Goal: Information Seeking & Learning: Learn about a topic

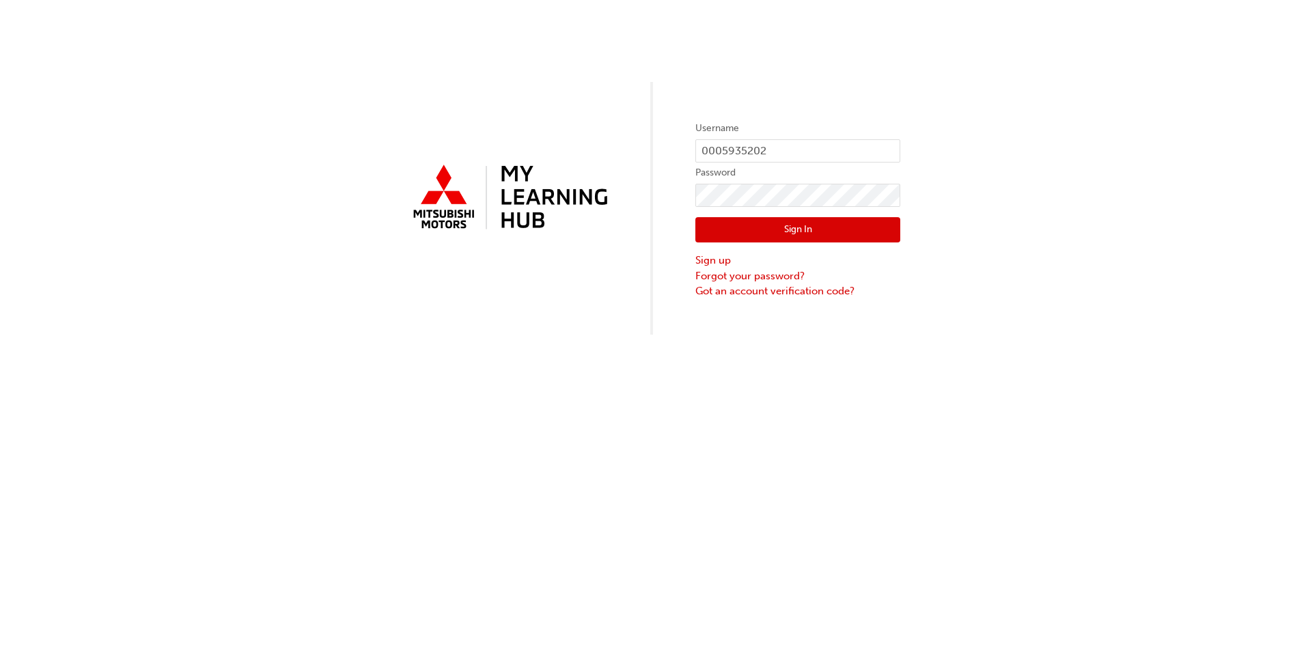
click at [820, 227] on button "Sign In" at bounding box center [797, 230] width 205 height 26
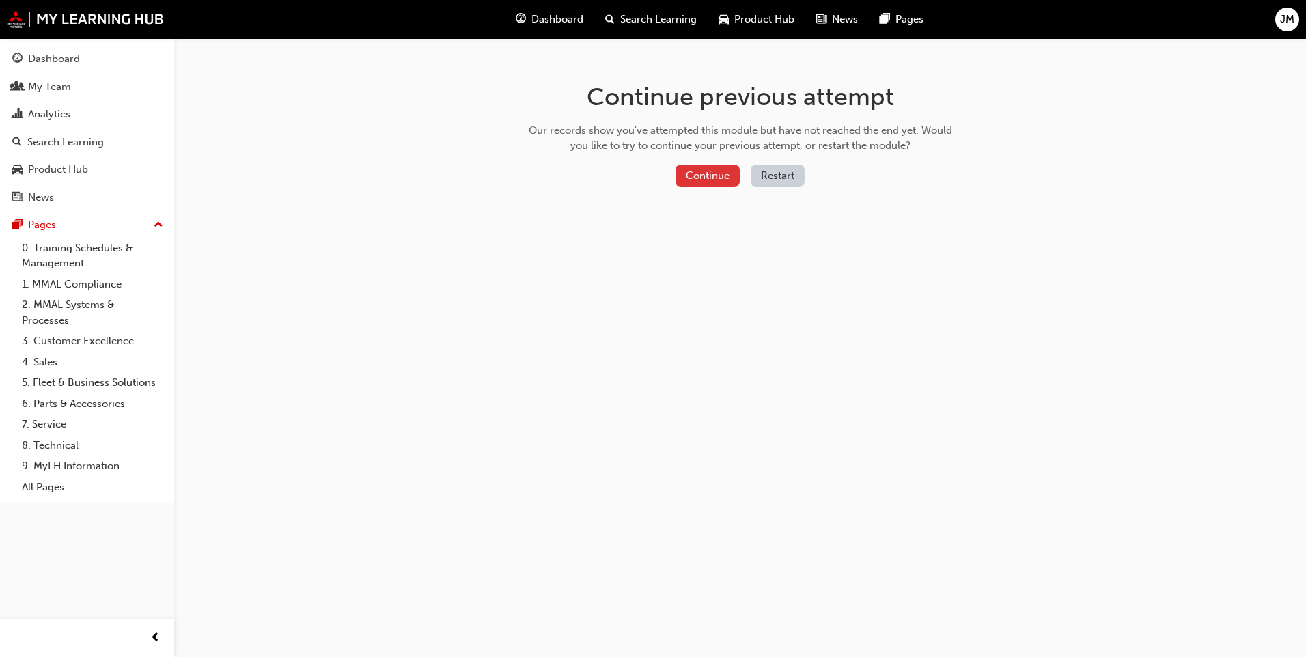
click at [726, 182] on button "Continue" at bounding box center [708, 176] width 64 height 23
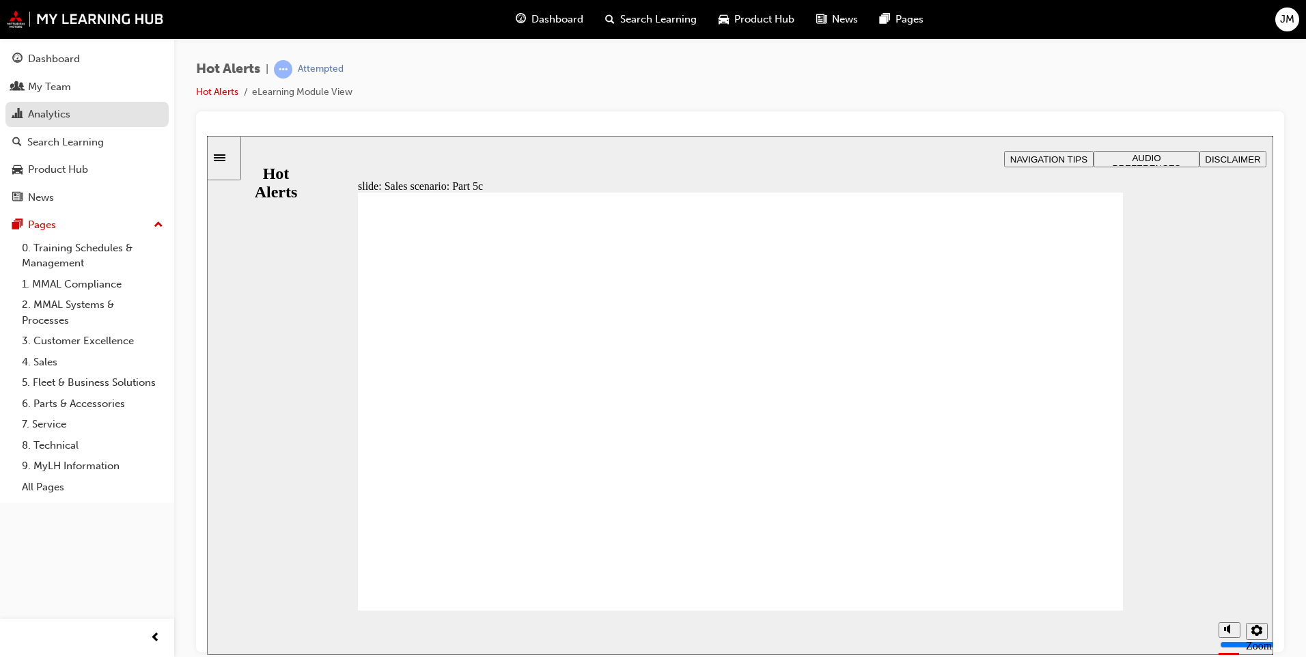
click at [70, 120] on div "Analytics" at bounding box center [49, 115] width 42 height 16
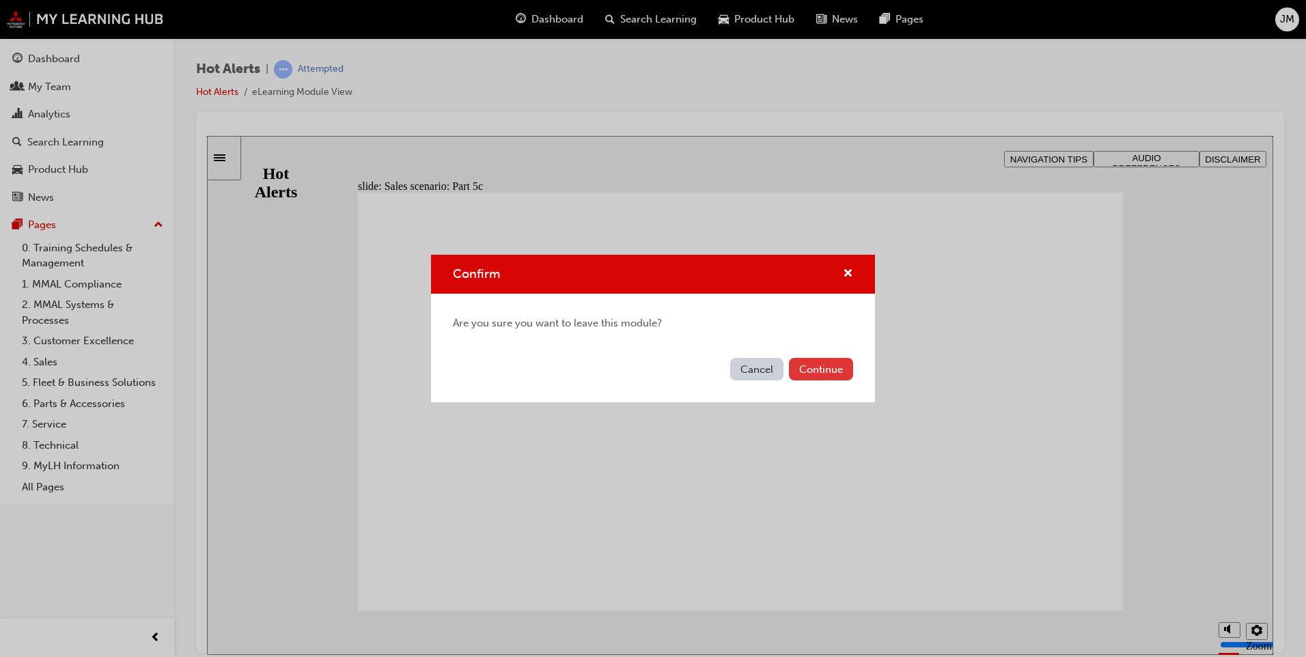
click at [831, 373] on button "Continue" at bounding box center [821, 369] width 64 height 23
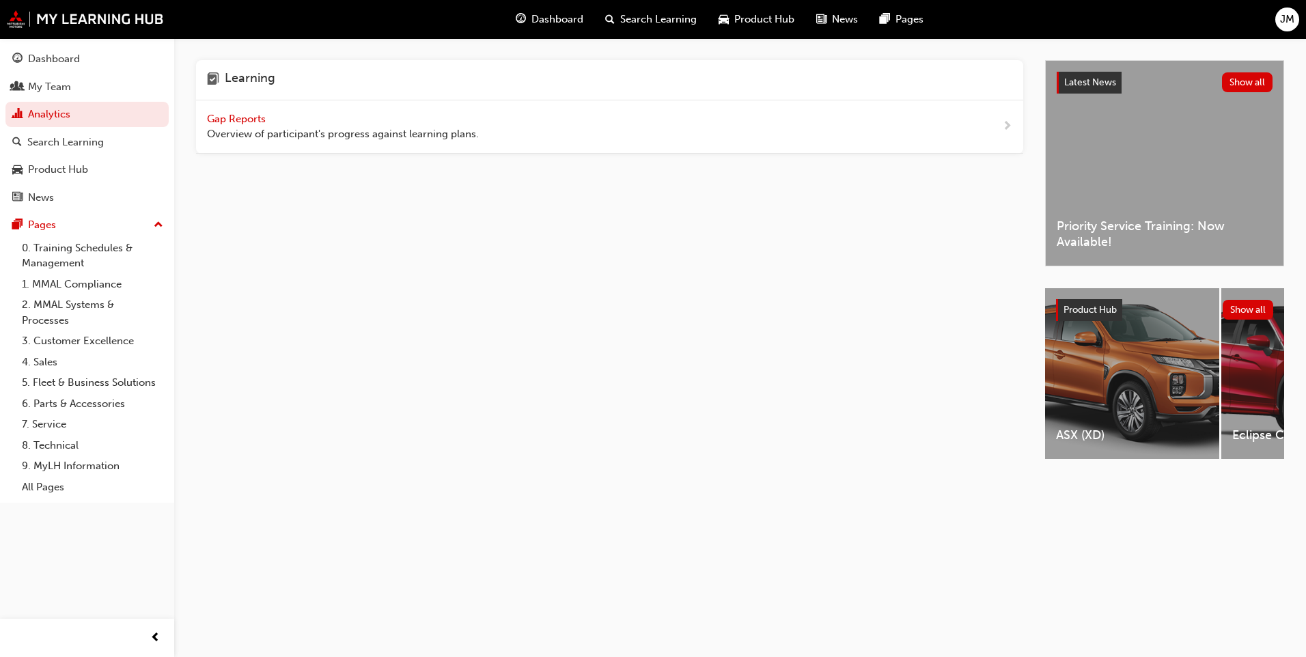
click at [234, 115] on span "Gap Reports" at bounding box center [237, 119] width 61 height 12
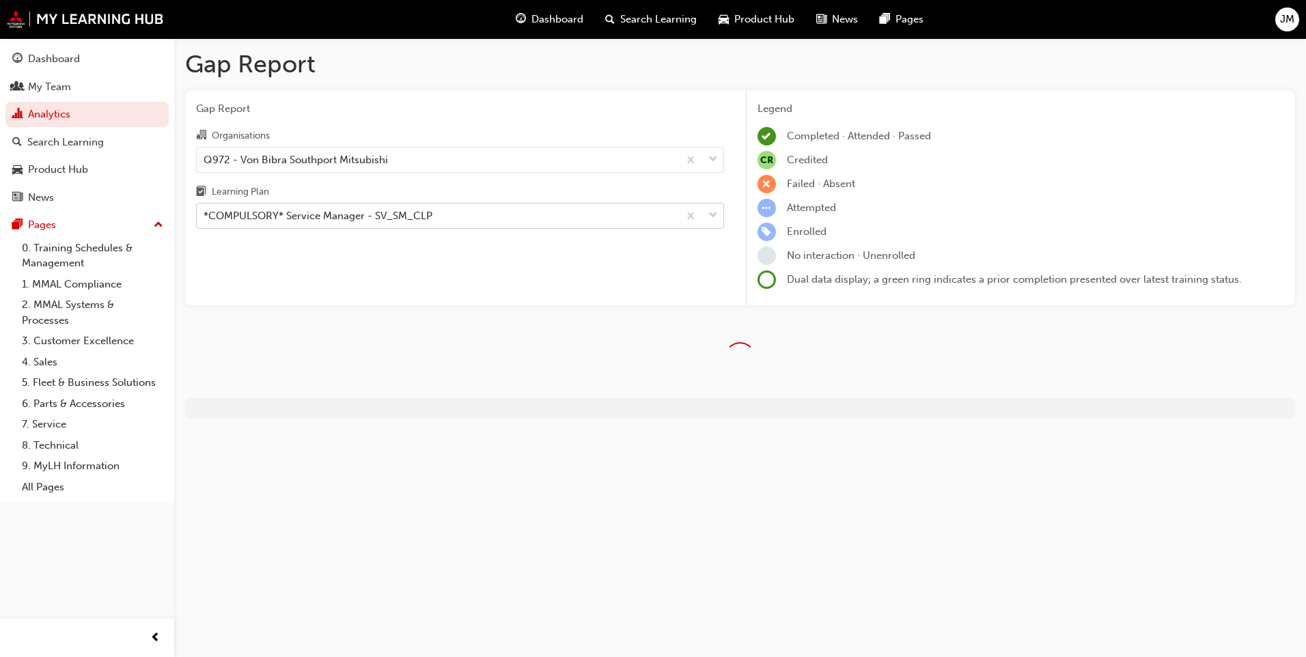
click at [305, 220] on div "*COMPULSORY* Service Manager - SV_SM_CLP" at bounding box center [318, 216] width 229 height 16
click at [205, 220] on input "Learning Plan *COMPULSORY* Service Manager - SV_SM_CLP" at bounding box center [204, 216] width 1 height 12
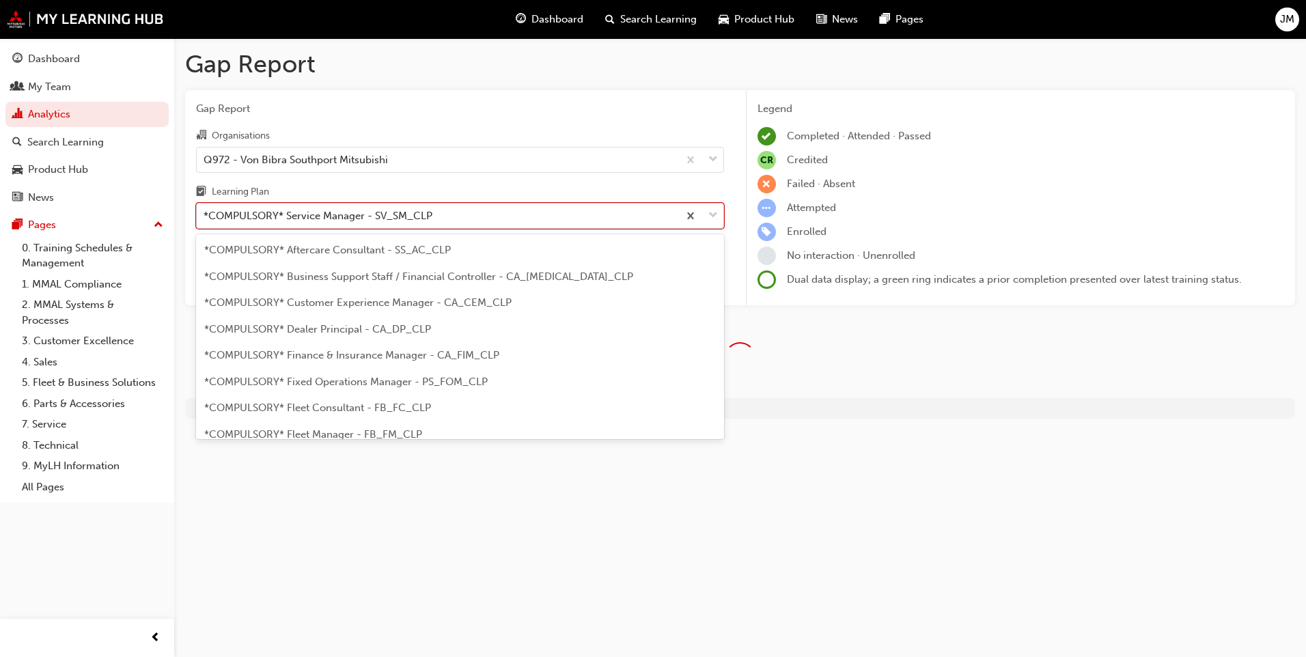
scroll to position [333, 0]
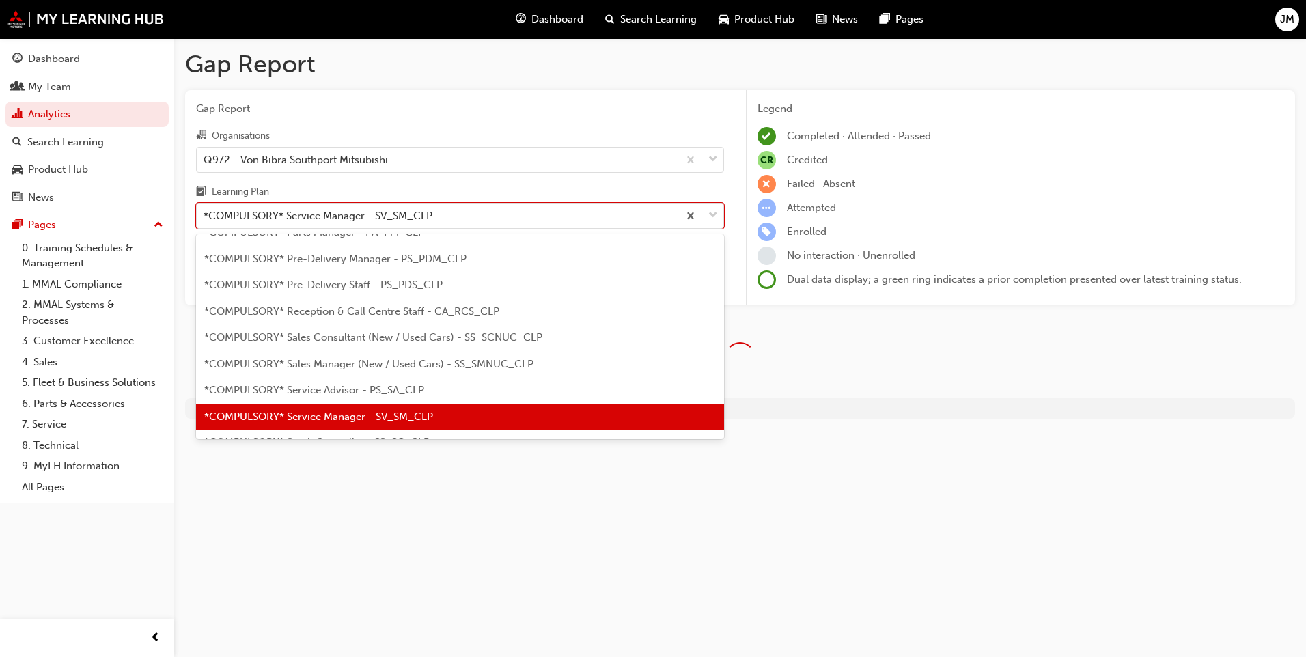
click at [369, 419] on span "*COMPULSORY* Service Manager - SV_SM_CLP" at bounding box center [318, 417] width 229 height 12
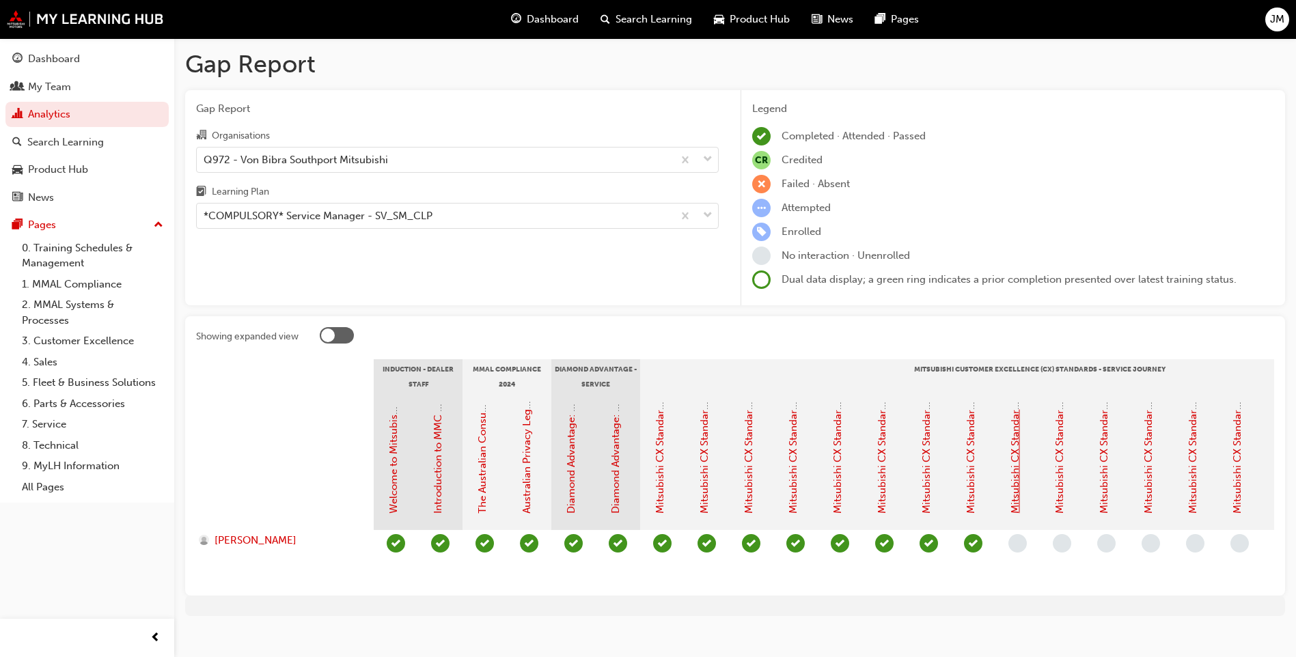
click at [1014, 479] on link "Mitsubishi CX Standards - Service Journey 8: Vehicle Inspection" at bounding box center [1015, 362] width 12 height 301
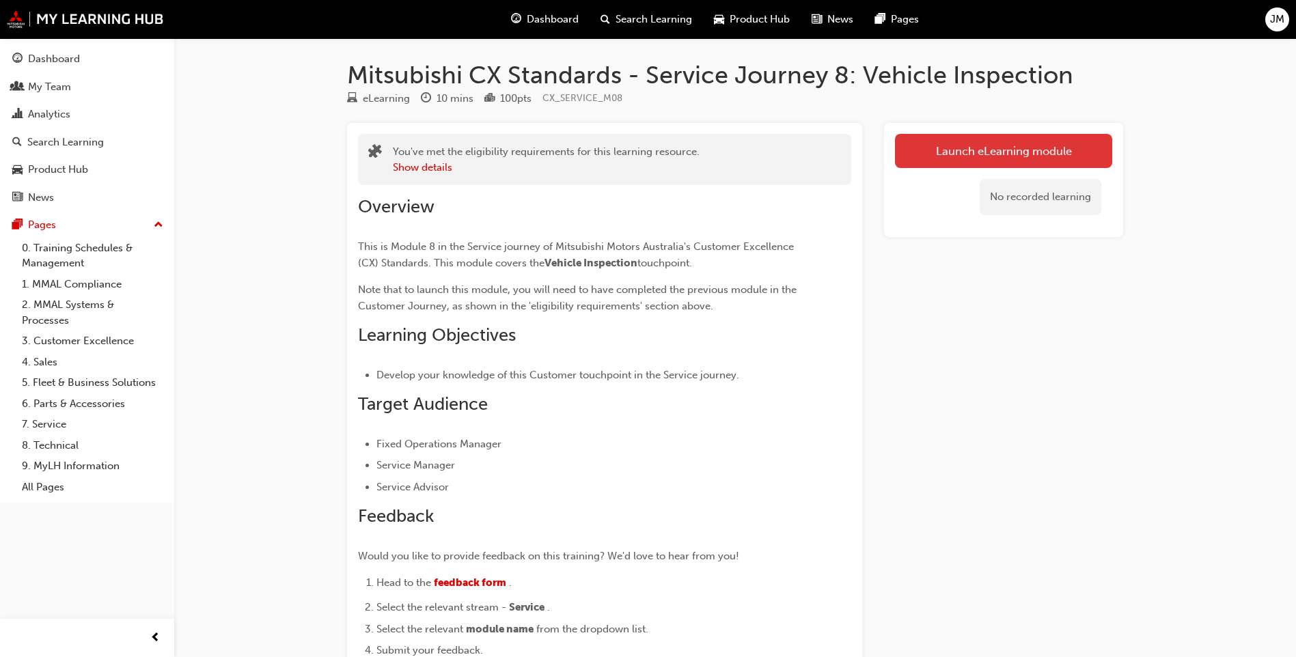
click at [1055, 152] on link "Launch eLearning module" at bounding box center [1003, 151] width 217 height 34
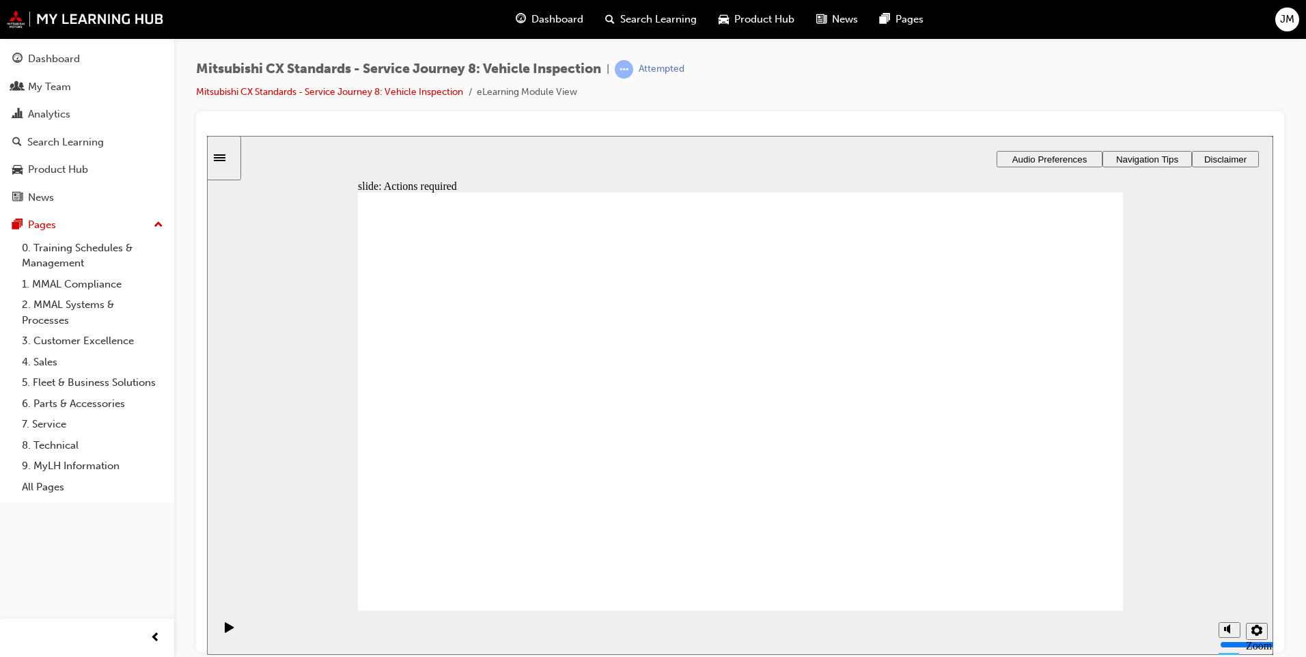
click at [278, 321] on div "slide: Actions required Actions required What actions are required at this touc…" at bounding box center [740, 394] width 1066 height 519
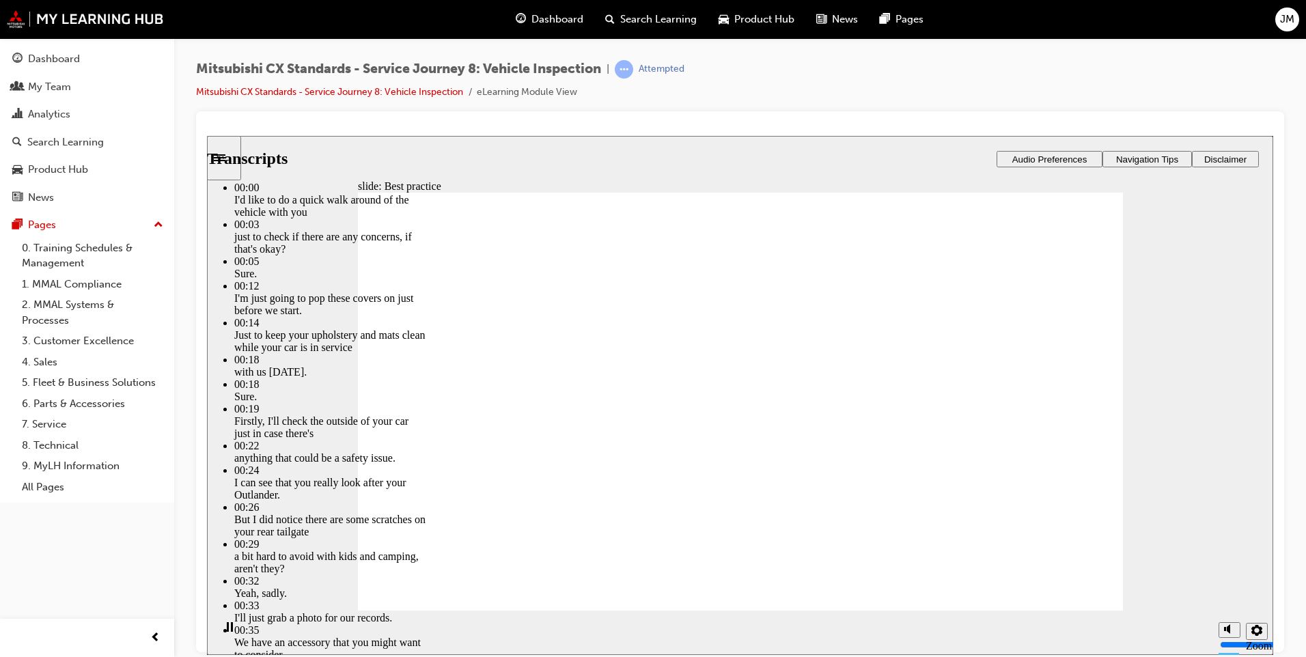
type input "112"
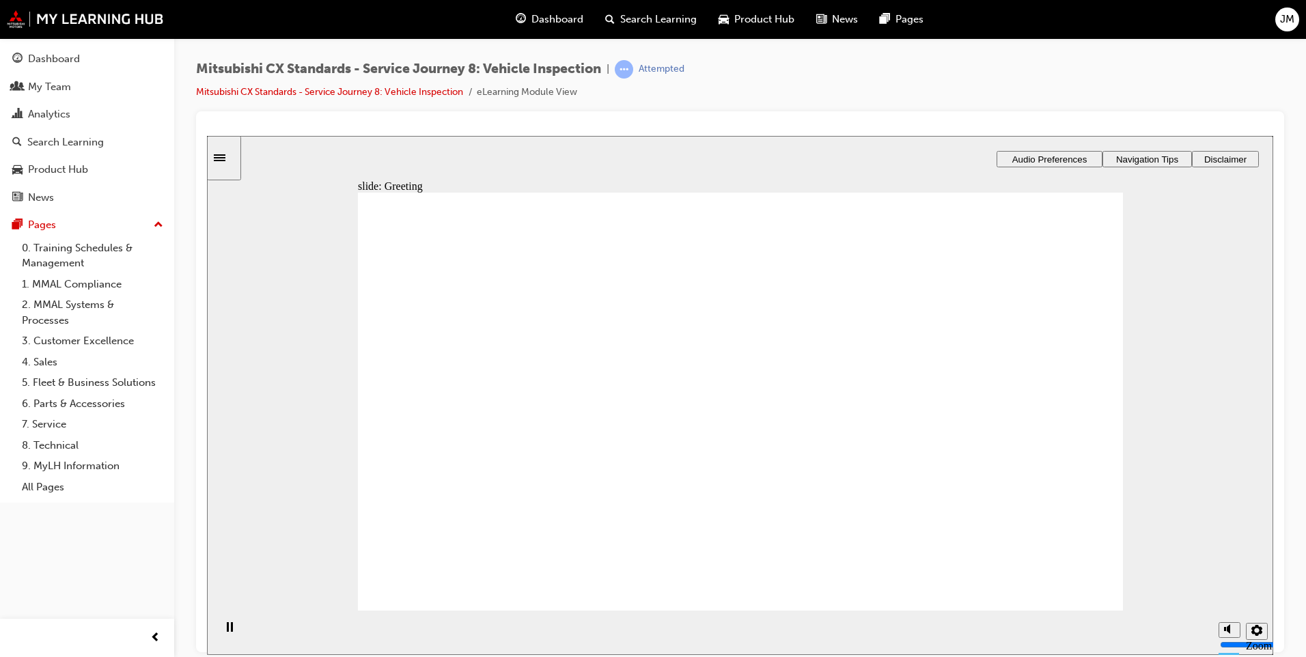
drag, startPoint x: 520, startPoint y: 428, endPoint x: 763, endPoint y: 404, distance: 244.3
drag, startPoint x: 515, startPoint y: 426, endPoint x: 1014, endPoint y: 377, distance: 501.0
drag, startPoint x: 609, startPoint y: 408, endPoint x: 781, endPoint y: 384, distance: 173.9
drag, startPoint x: 484, startPoint y: 428, endPoint x: 719, endPoint y: 414, distance: 235.4
drag, startPoint x: 541, startPoint y: 434, endPoint x: 800, endPoint y: 479, distance: 262.8
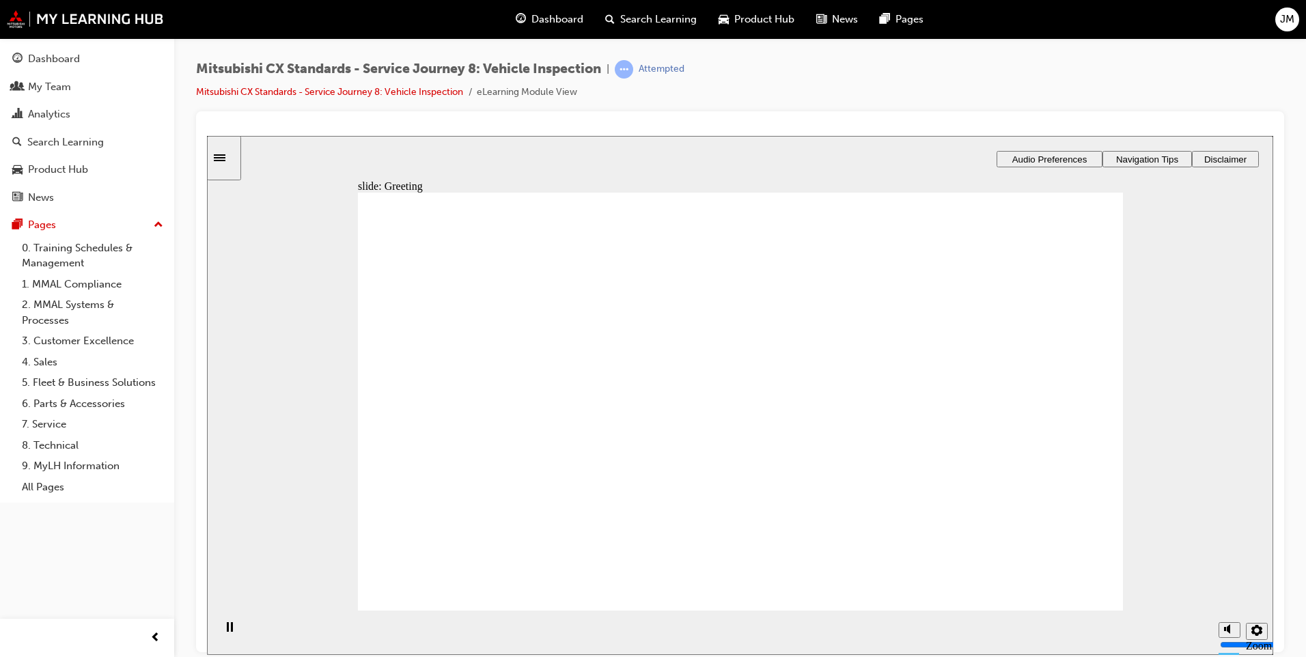
drag, startPoint x: 533, startPoint y: 428, endPoint x: 1028, endPoint y: 361, distance: 499.6
drag, startPoint x: 754, startPoint y: 365, endPoint x: 1016, endPoint y: 316, distance: 266.3
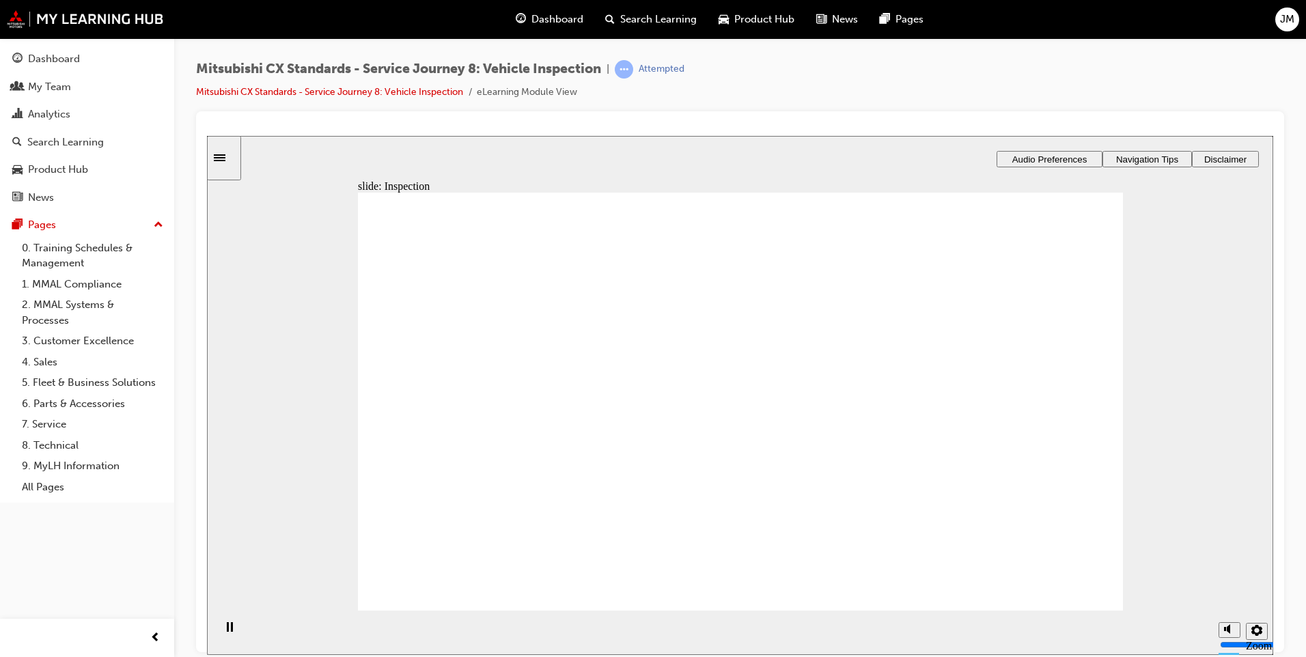
drag, startPoint x: 1012, startPoint y: 307, endPoint x: 1012, endPoint y: 363, distance: 56.0
drag, startPoint x: 782, startPoint y: 451, endPoint x: 971, endPoint y: 320, distance: 230.2
drag, startPoint x: 988, startPoint y: 368, endPoint x: 986, endPoint y: 428, distance: 60.1
drag, startPoint x: 736, startPoint y: 501, endPoint x: 999, endPoint y: 359, distance: 298.0
drag, startPoint x: 751, startPoint y: 313, endPoint x: 1002, endPoint y: 505, distance: 316.1
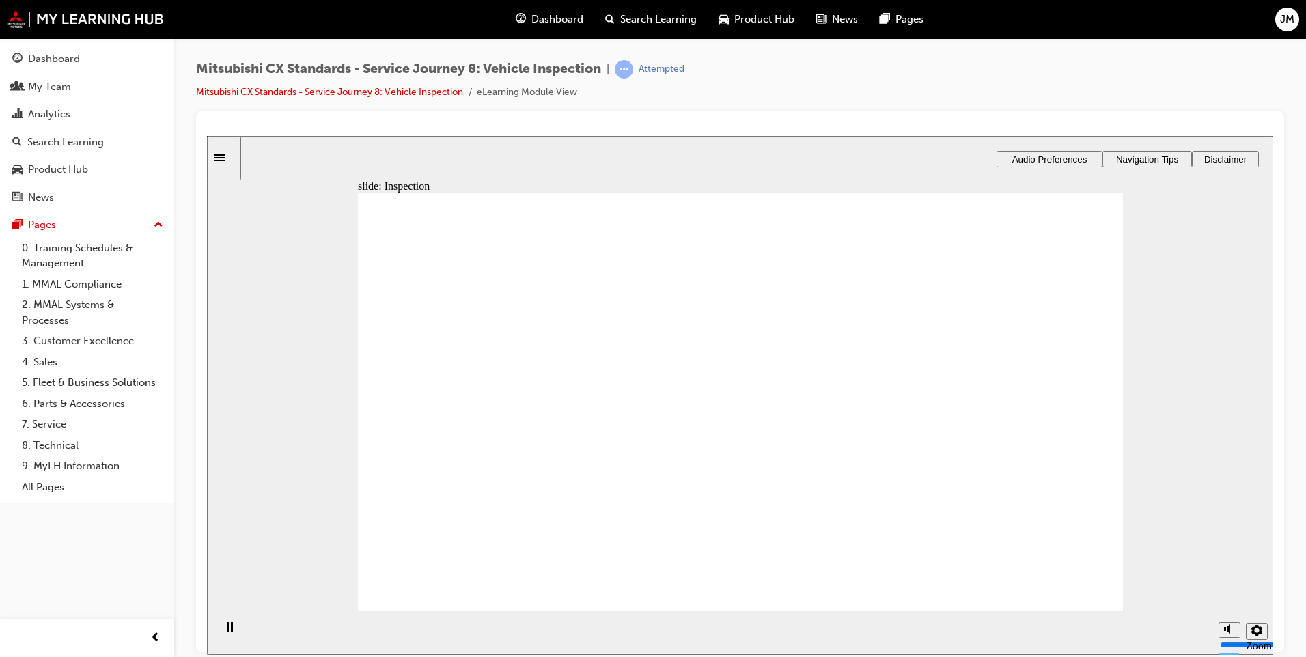
drag, startPoint x: 810, startPoint y: 422, endPoint x: 1025, endPoint y: 458, distance: 218.1
checkbox input "true"
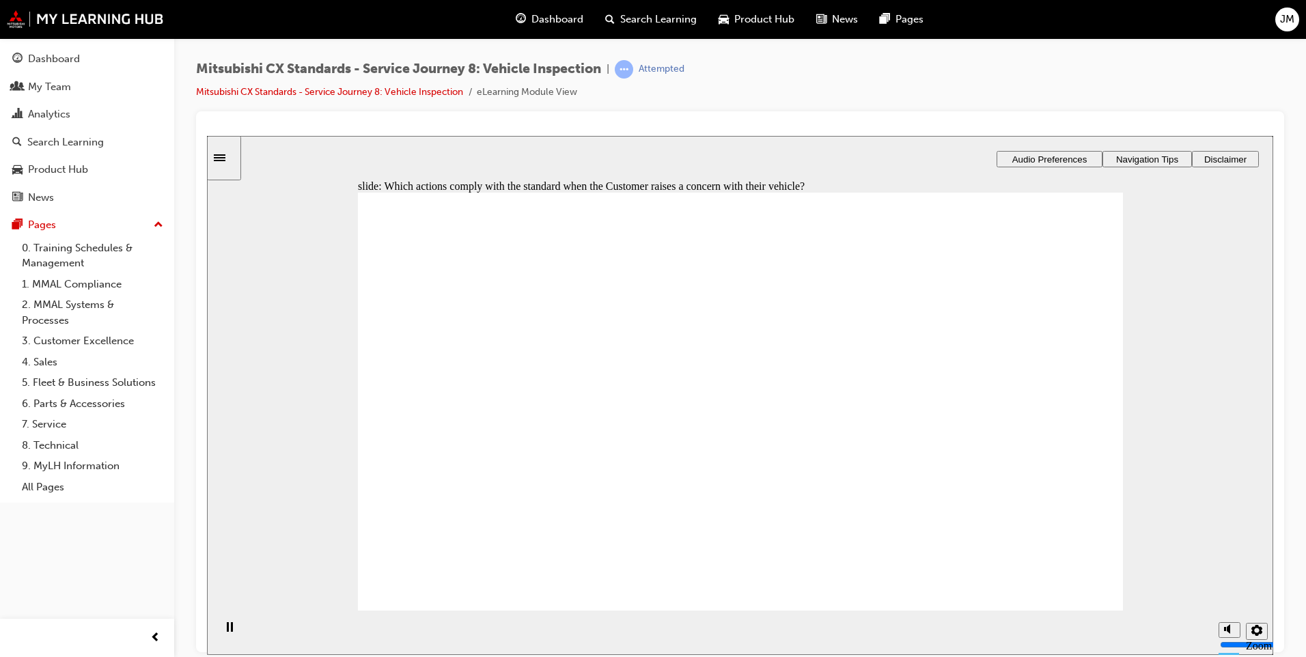
checkbox input "true"
drag, startPoint x: 1042, startPoint y: 579, endPoint x: 1074, endPoint y: 581, distance: 32.2
drag, startPoint x: 535, startPoint y: 436, endPoint x: 757, endPoint y: 382, distance: 228.6
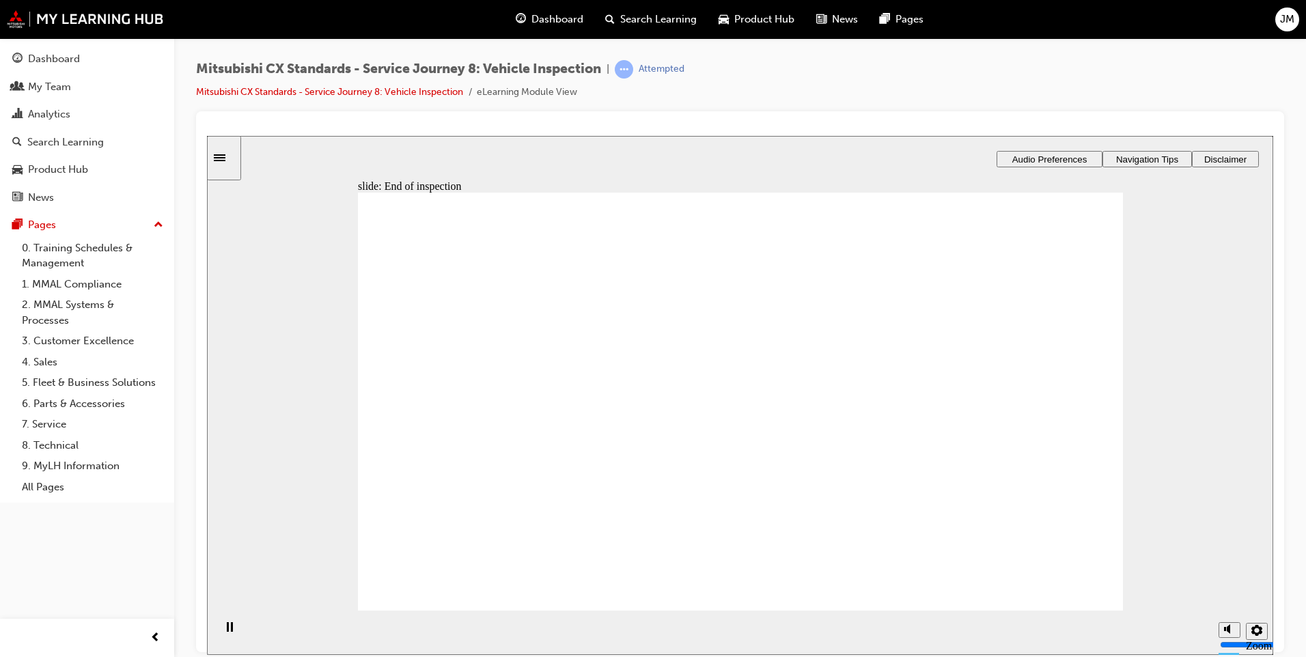
drag, startPoint x: 556, startPoint y: 425, endPoint x: 809, endPoint y: 417, distance: 253.5
drag, startPoint x: 525, startPoint y: 419, endPoint x: 769, endPoint y: 467, distance: 248.6
drag, startPoint x: 539, startPoint y: 423, endPoint x: 775, endPoint y: 434, distance: 236.6
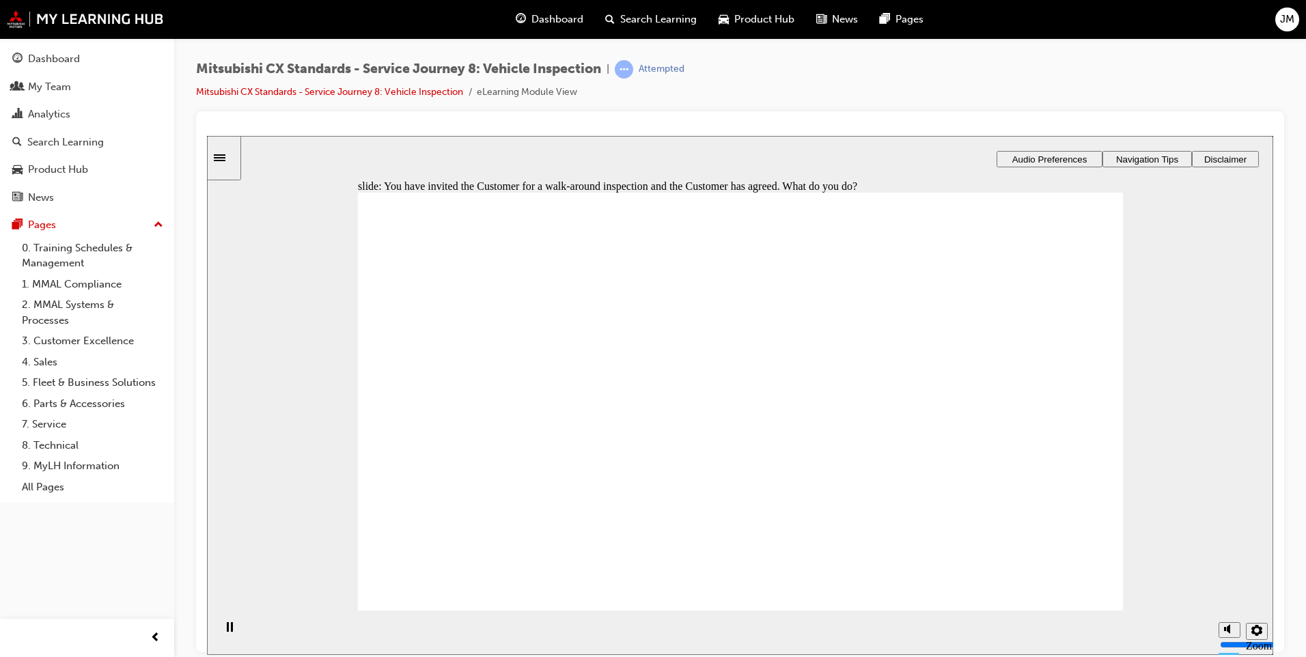
checkbox input "true"
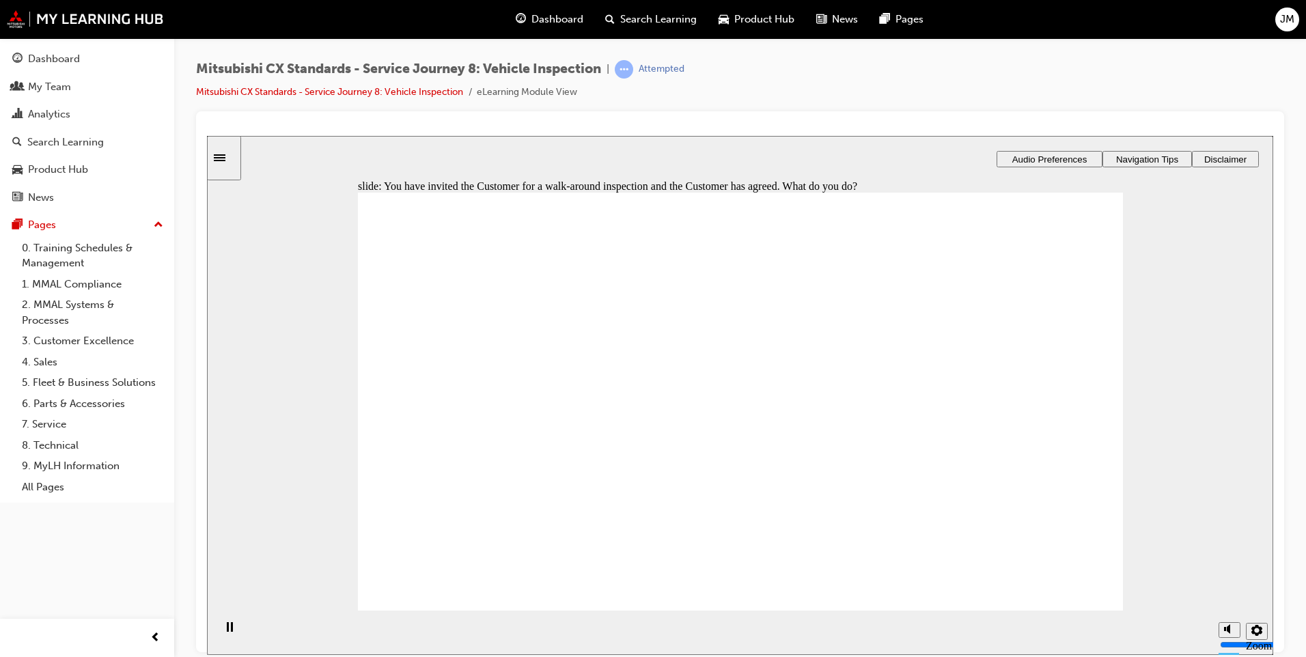
drag, startPoint x: 567, startPoint y: 436, endPoint x: 786, endPoint y: 335, distance: 241.4
drag, startPoint x: 492, startPoint y: 419, endPoint x: 713, endPoint y: 363, distance: 228.3
drag, startPoint x: 533, startPoint y: 430, endPoint x: 861, endPoint y: 398, distance: 329.5
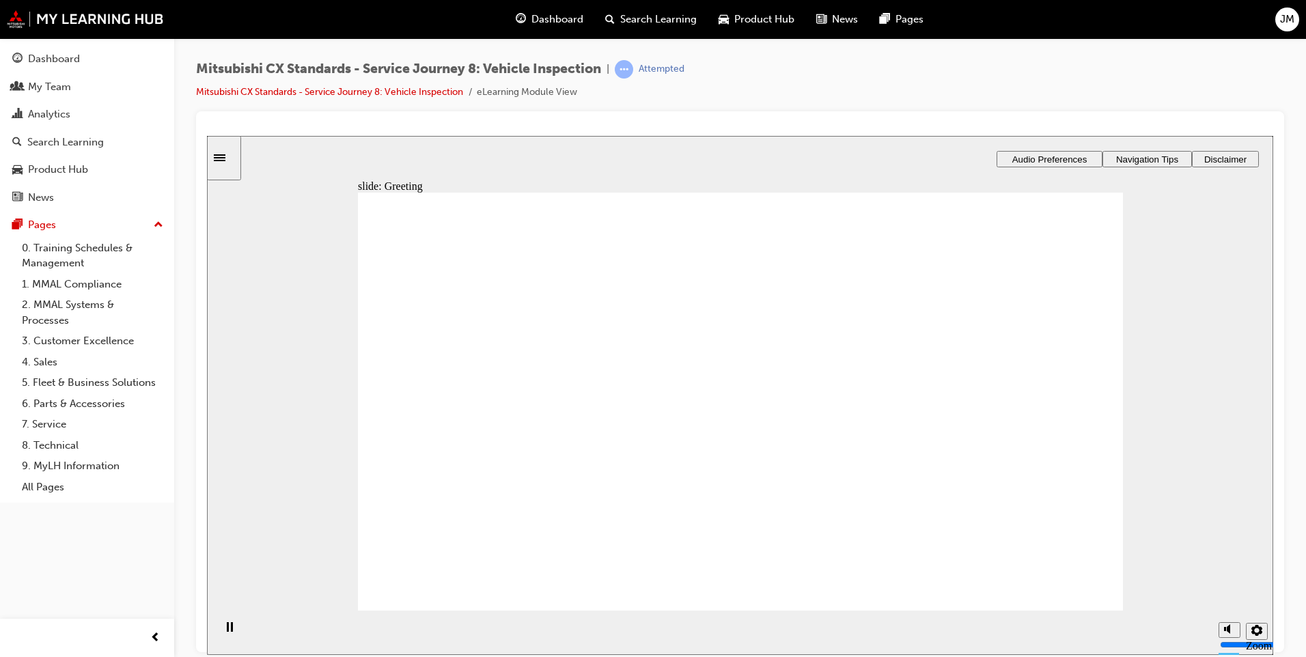
drag, startPoint x: 537, startPoint y: 435, endPoint x: 1050, endPoint y: 320, distance: 525.7
drag, startPoint x: 529, startPoint y: 443, endPoint x: 1017, endPoint y: 414, distance: 488.5
drag, startPoint x: 534, startPoint y: 434, endPoint x: 1082, endPoint y: 413, distance: 548.2
drag, startPoint x: 1046, startPoint y: 359, endPoint x: 776, endPoint y: 468, distance: 291.5
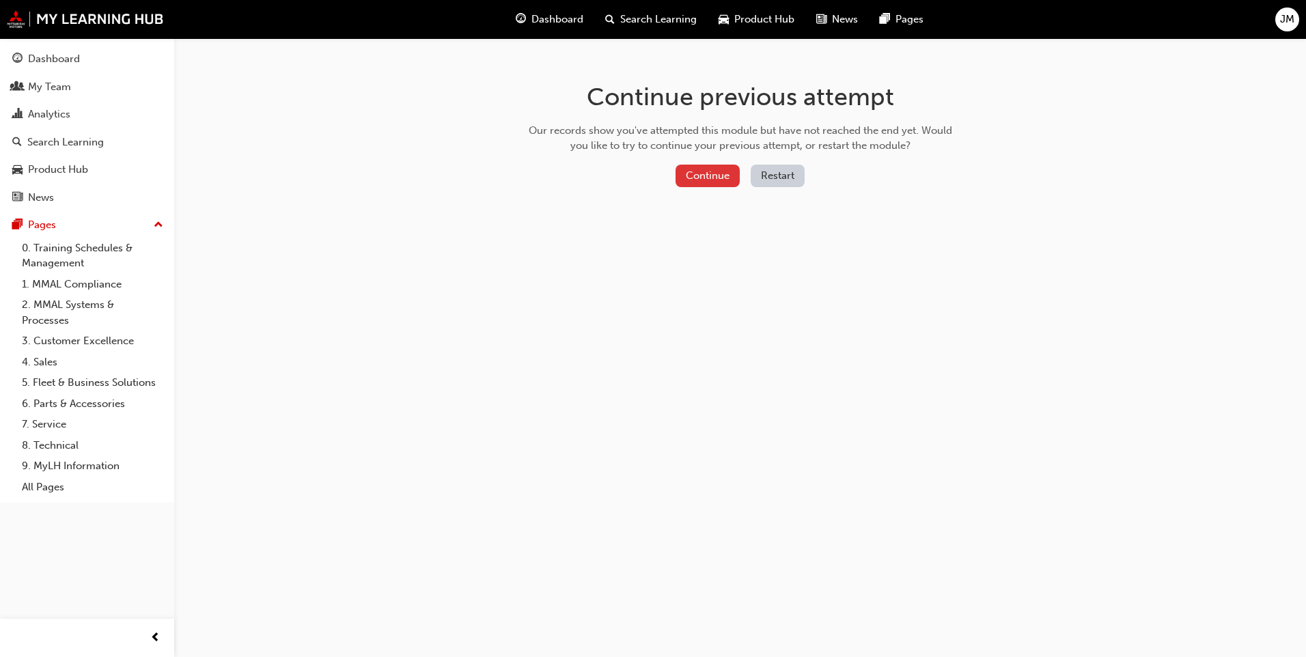
click at [717, 181] on button "Continue" at bounding box center [708, 176] width 64 height 23
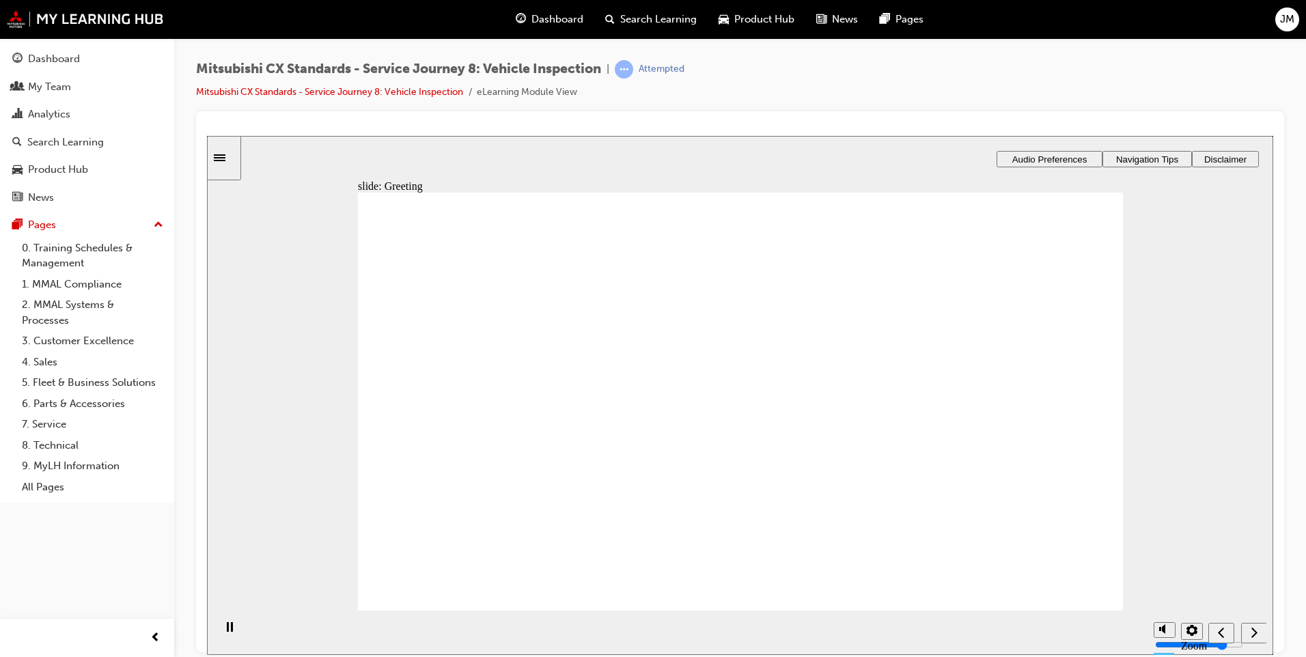
drag, startPoint x: 796, startPoint y: 303, endPoint x: 1051, endPoint y: 456, distance: 296.8
drag, startPoint x: 749, startPoint y: 456, endPoint x: 1012, endPoint y: 305, distance: 303.2
drag, startPoint x: 802, startPoint y: 370, endPoint x: 1070, endPoint y: 363, distance: 267.8
drag, startPoint x: 744, startPoint y: 406, endPoint x: 1005, endPoint y: 505, distance: 279.1
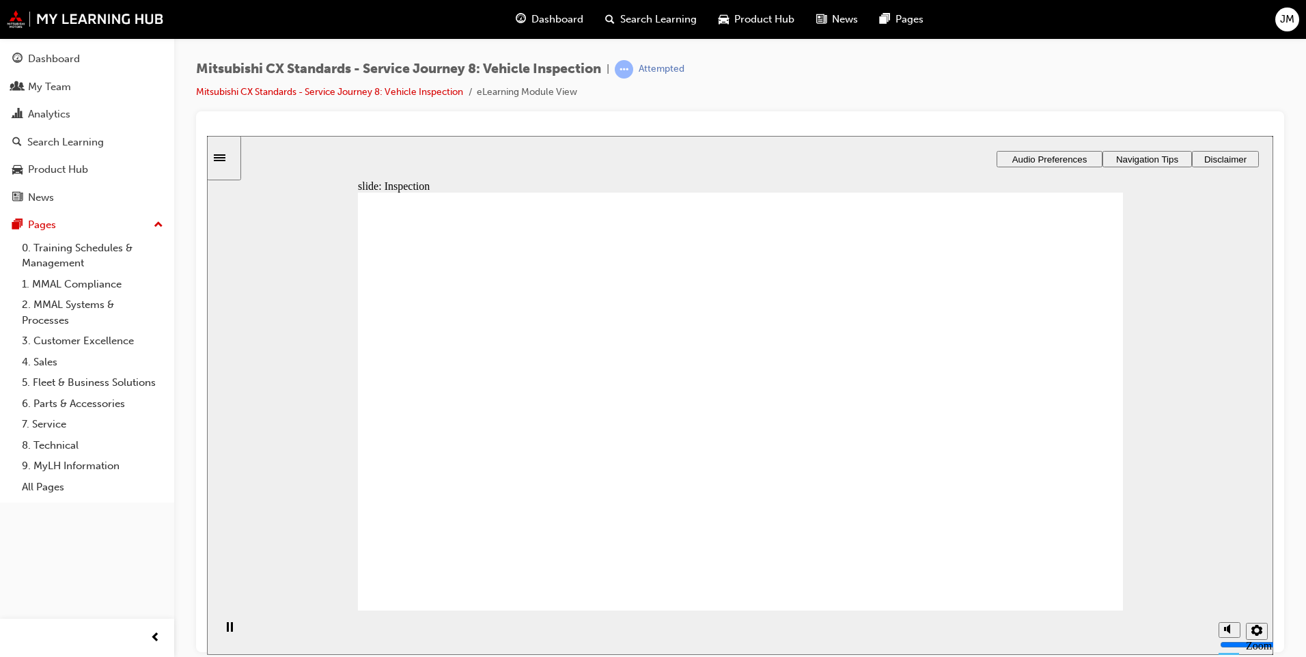
drag, startPoint x: 801, startPoint y: 507, endPoint x: 1046, endPoint y: 406, distance: 265.2
drag, startPoint x: 553, startPoint y: 418, endPoint x: 1034, endPoint y: 389, distance: 482.4
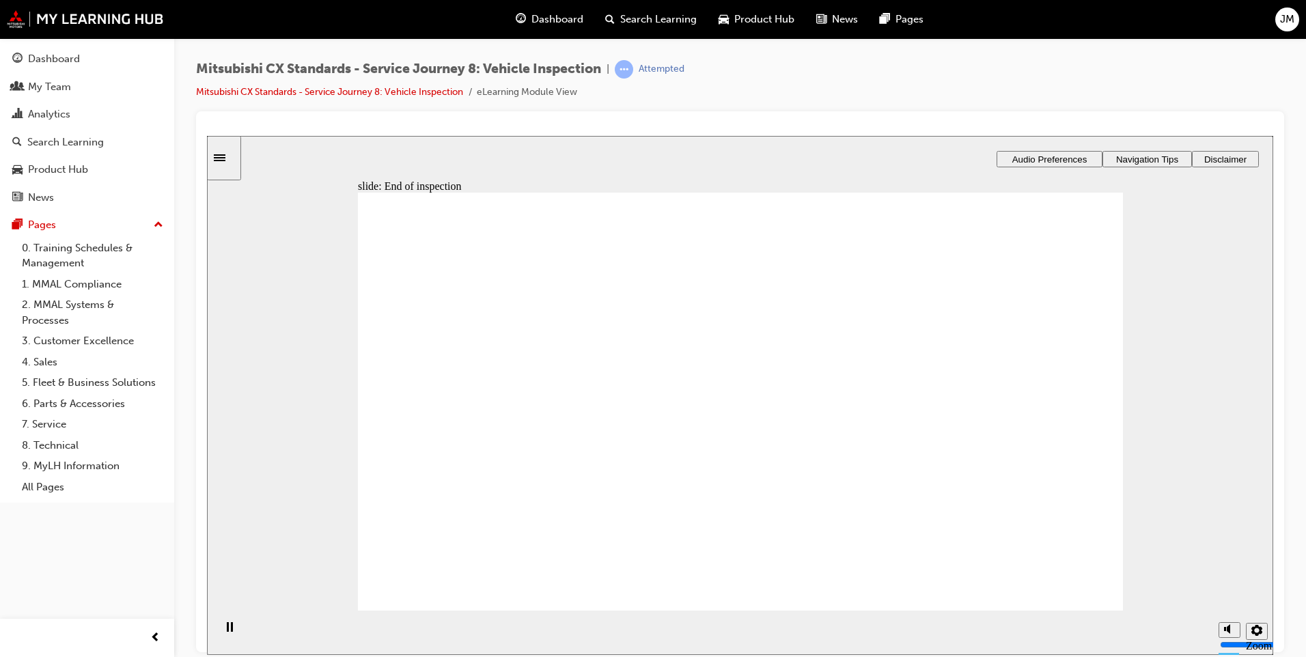
drag, startPoint x: 539, startPoint y: 420, endPoint x: 796, endPoint y: 345, distance: 268.2
drag, startPoint x: 552, startPoint y: 429, endPoint x: 772, endPoint y: 422, distance: 220.0
drag, startPoint x: 538, startPoint y: 423, endPoint x: 786, endPoint y: 499, distance: 258.6
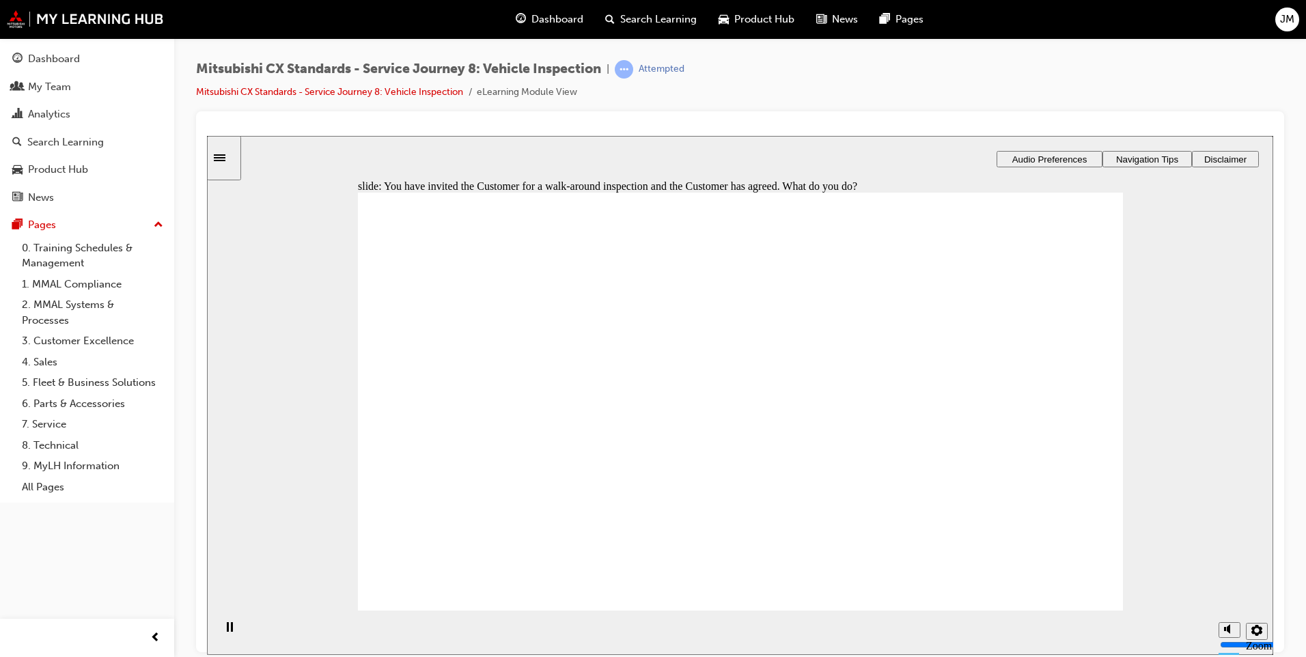
checkbox input "true"
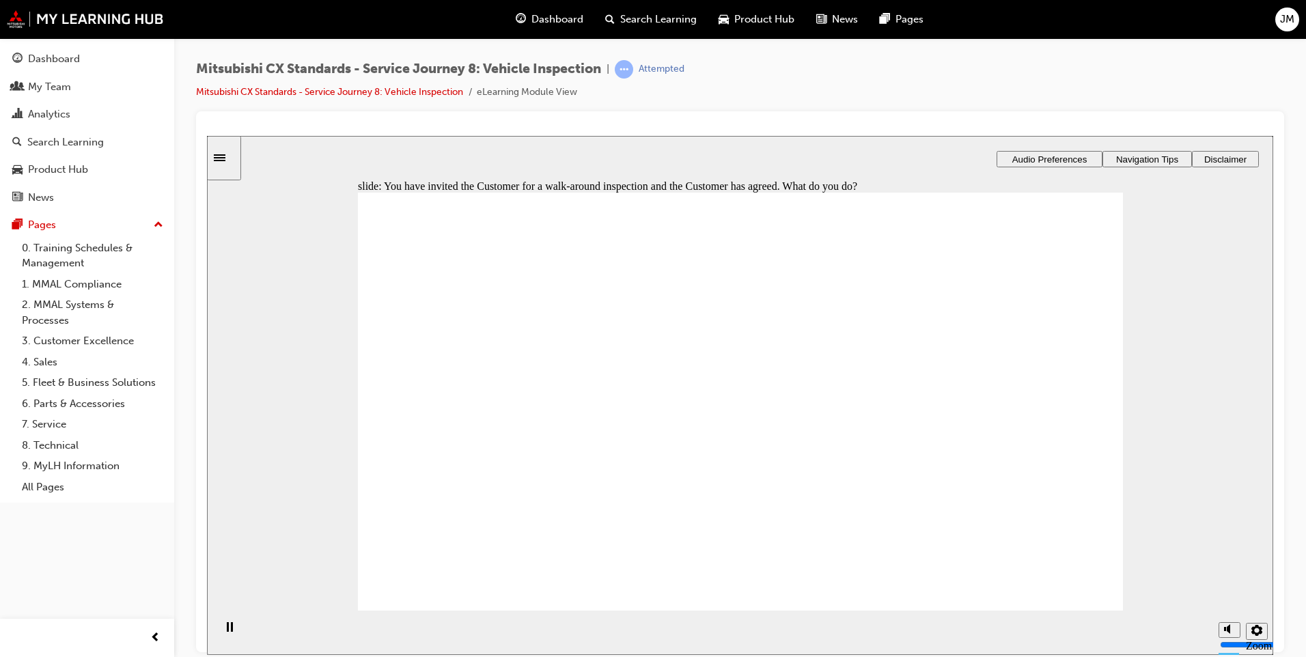
drag, startPoint x: 506, startPoint y: 523, endPoint x: 512, endPoint y: 548, distance: 26.0
checkbox input "true"
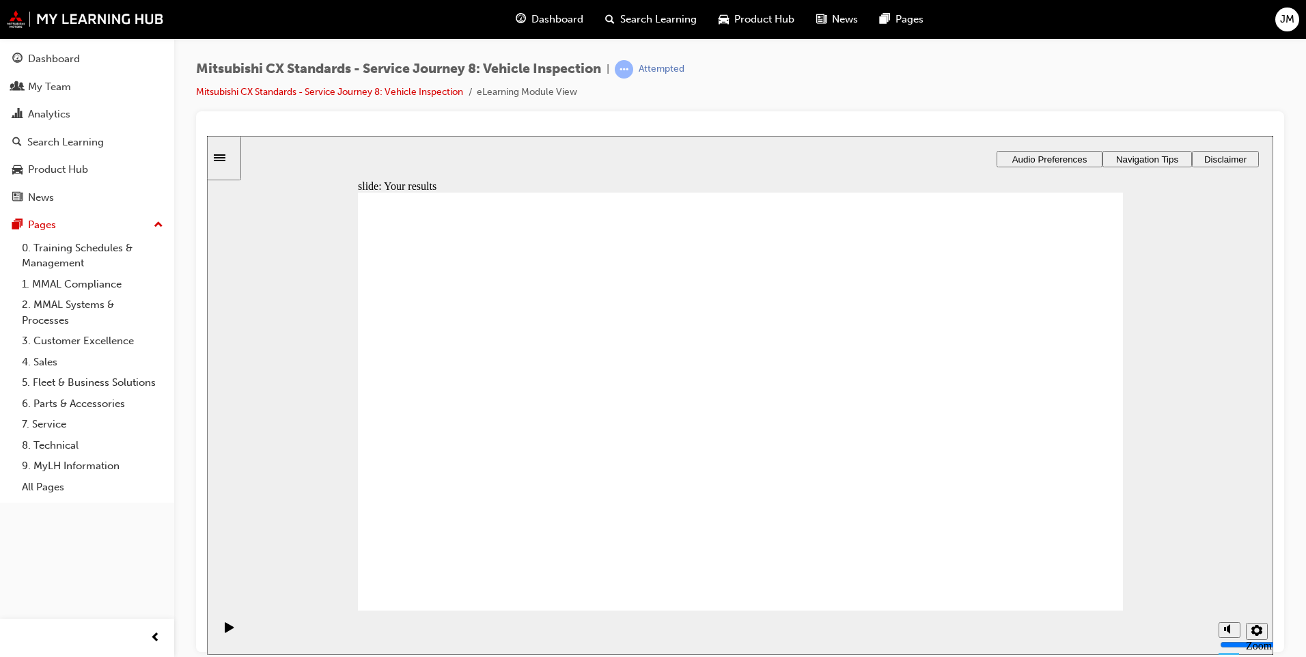
drag, startPoint x: 561, startPoint y: 398, endPoint x: 1053, endPoint y: 298, distance: 501.8
drag, startPoint x: 581, startPoint y: 425, endPoint x: 804, endPoint y: 361, distance: 231.7
drag, startPoint x: 513, startPoint y: 429, endPoint x: 708, endPoint y: 404, distance: 196.2
drag, startPoint x: 540, startPoint y: 423, endPoint x: 804, endPoint y: 416, distance: 264.4
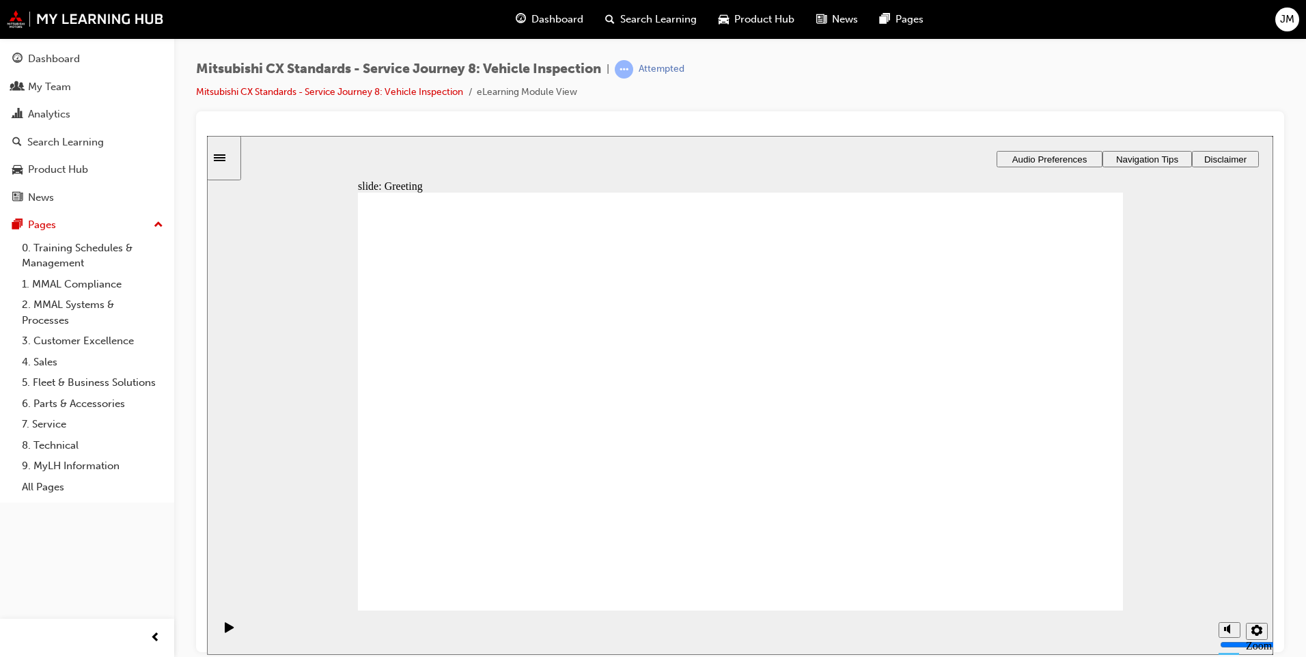
drag, startPoint x: 575, startPoint y: 410, endPoint x: 846, endPoint y: 440, distance: 272.2
drag, startPoint x: 539, startPoint y: 436, endPoint x: 1056, endPoint y: 384, distance: 519.7
drag, startPoint x: 720, startPoint y: 405, endPoint x: 975, endPoint y: 405, distance: 254.8
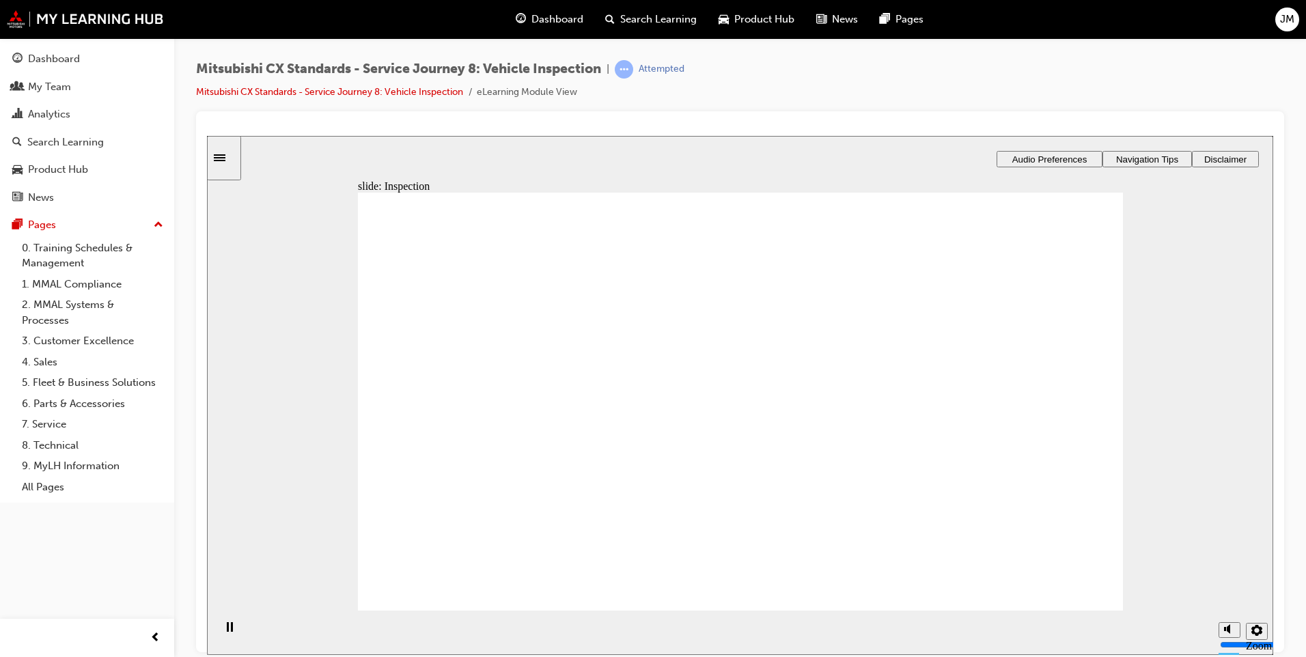
drag, startPoint x: 764, startPoint y: 464, endPoint x: 982, endPoint y: 326, distance: 257.3
drag, startPoint x: 762, startPoint y: 491, endPoint x: 1024, endPoint y: 357, distance: 293.9
drag, startPoint x: 717, startPoint y: 316, endPoint x: 971, endPoint y: 478, distance: 302.2
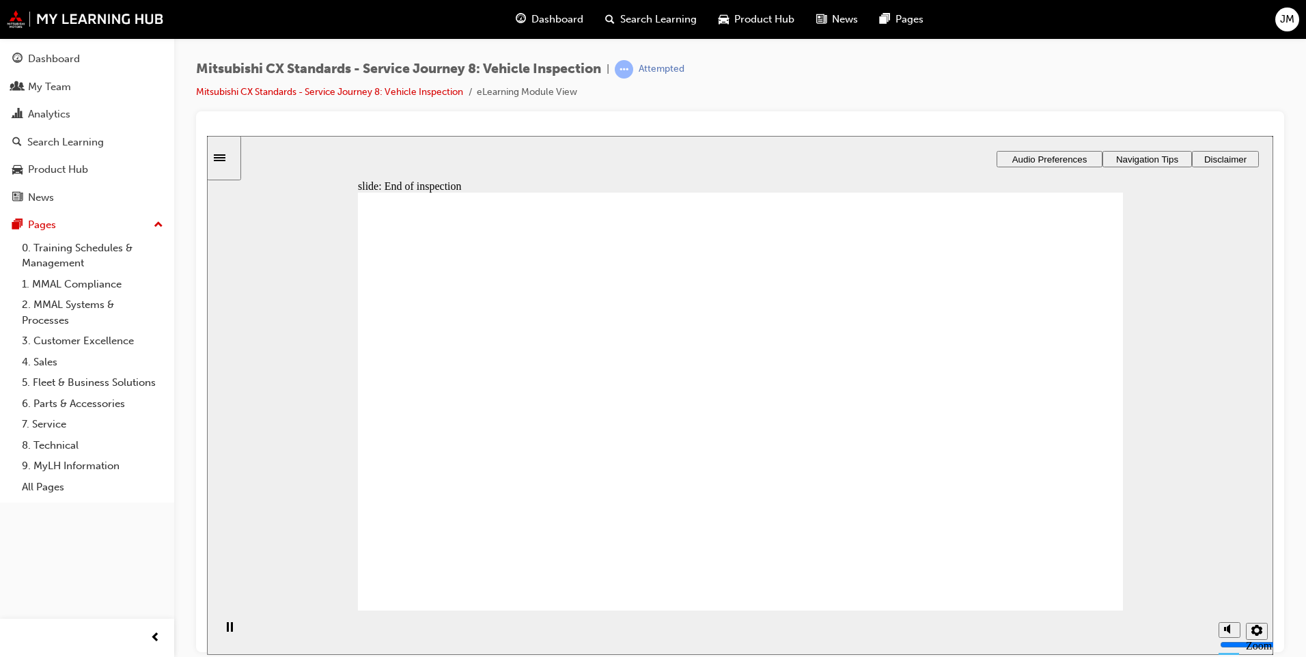
drag, startPoint x: 481, startPoint y: 417, endPoint x: 779, endPoint y: 384, distance: 300.4
drag, startPoint x: 565, startPoint y: 409, endPoint x: 778, endPoint y: 435, distance: 214.7
drag, startPoint x: 564, startPoint y: 424, endPoint x: 1089, endPoint y: 395, distance: 526.1
drag, startPoint x: 452, startPoint y: 428, endPoint x: 923, endPoint y: 428, distance: 471.3
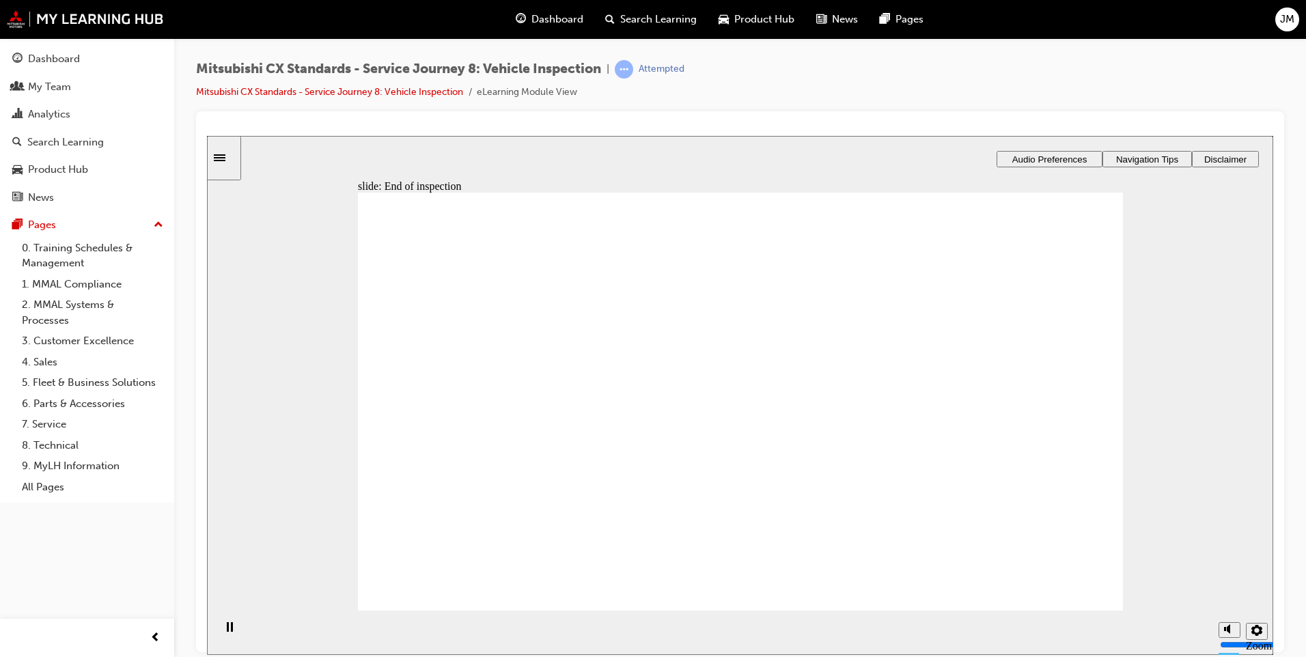
checkbox input "true"
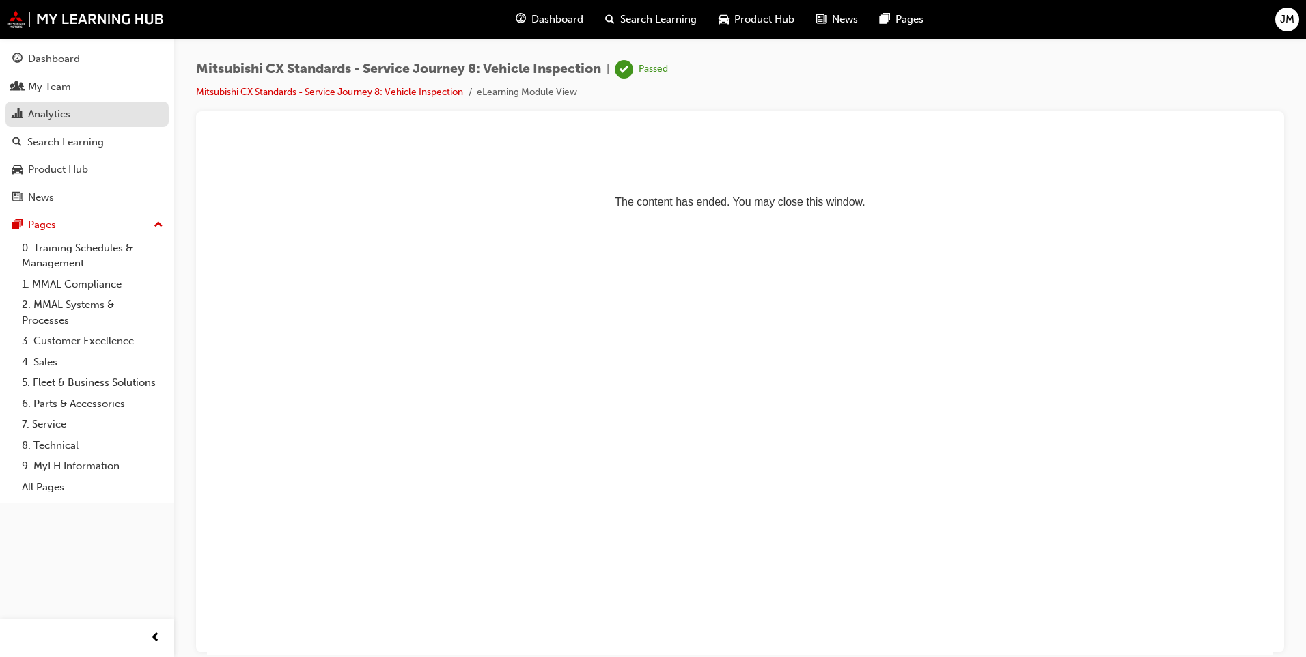
click at [99, 108] on div "Analytics" at bounding box center [87, 114] width 150 height 17
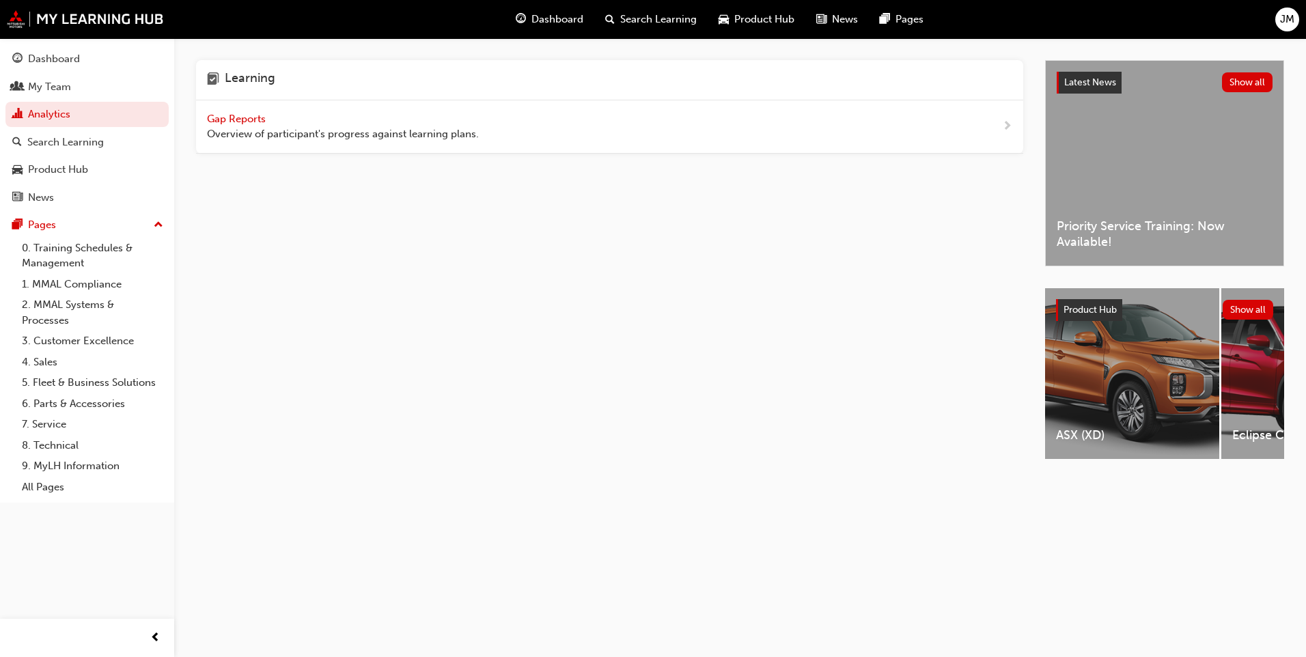
click at [243, 118] on span "Gap Reports" at bounding box center [237, 119] width 61 height 12
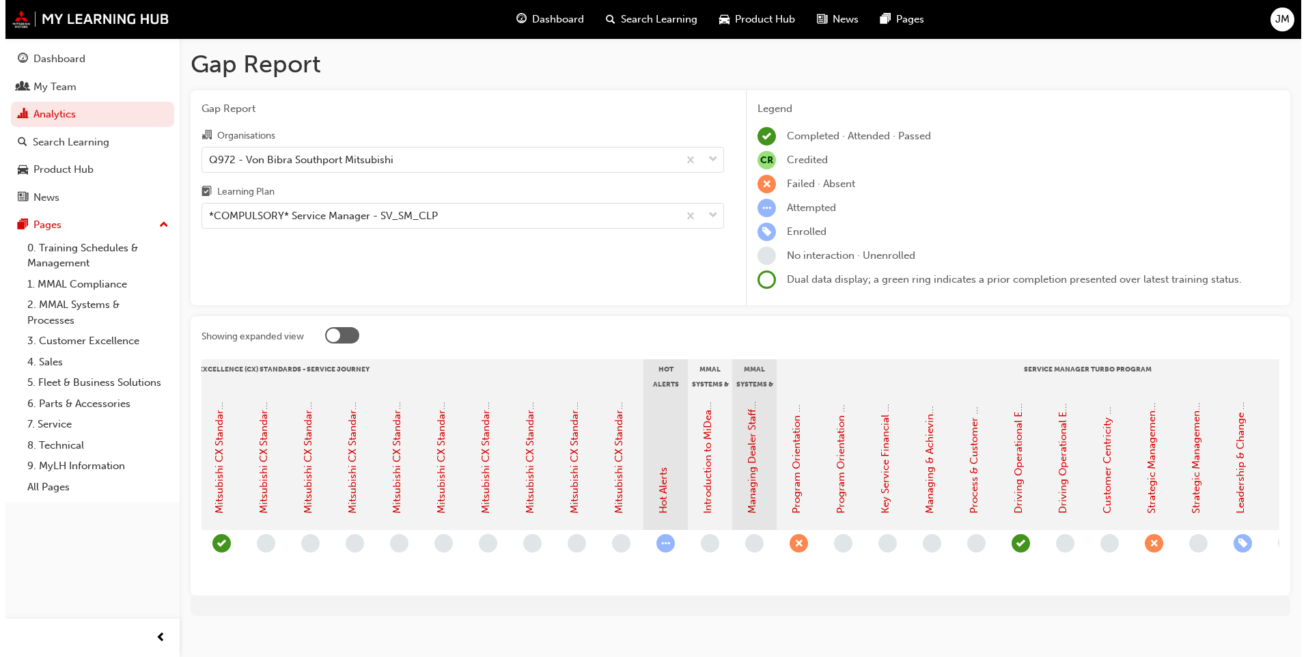
scroll to position [0, 797]
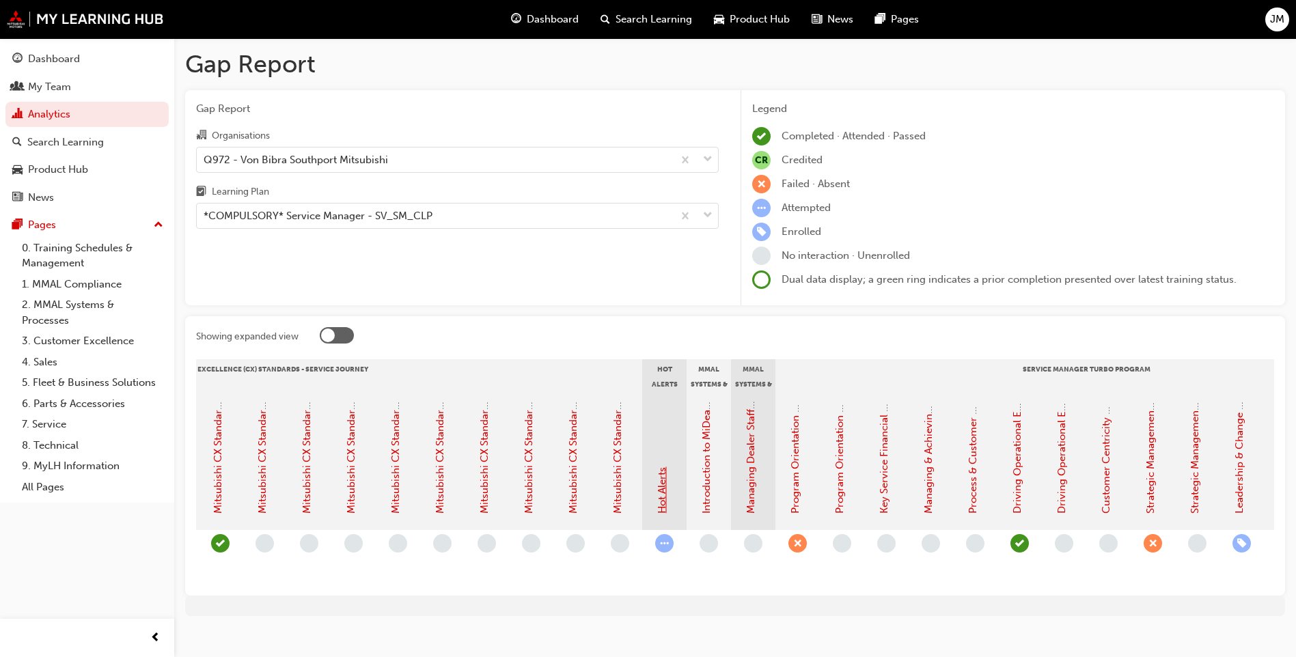
click at [665, 499] on link "Hot Alerts" at bounding box center [662, 490] width 12 height 46
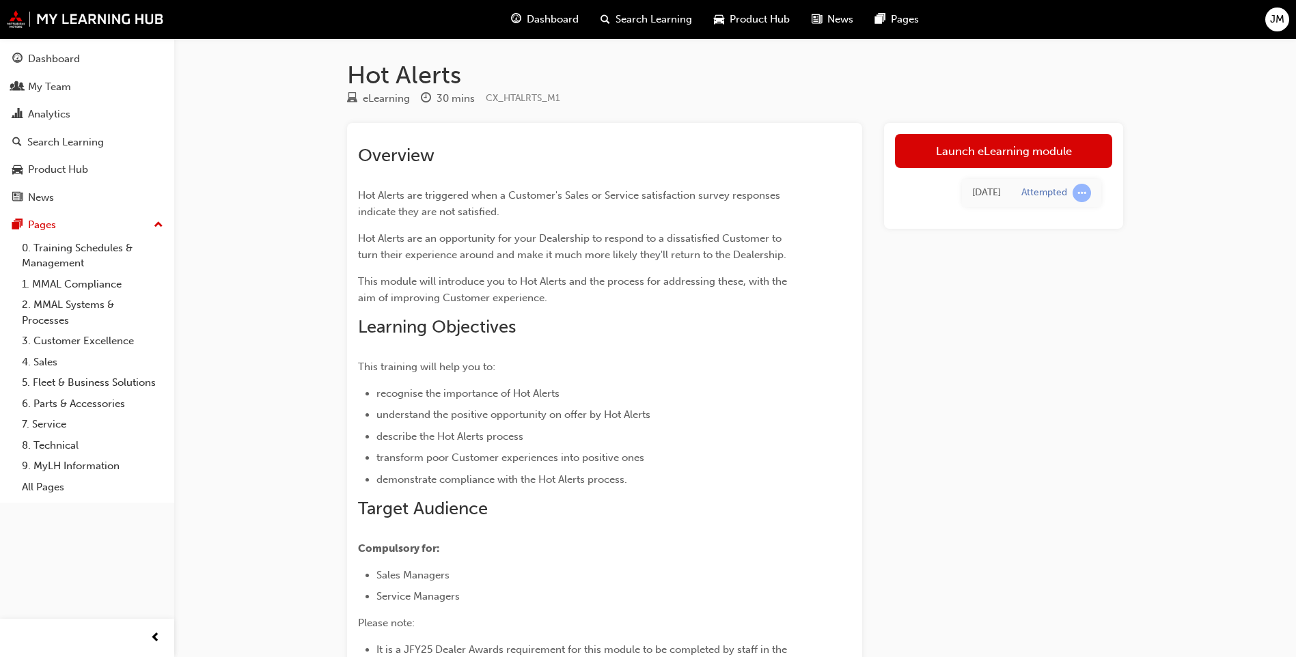
click at [1028, 133] on div "Launch eLearning module [DATE] Attempted" at bounding box center [1003, 176] width 239 height 106
click at [1024, 148] on link "Launch eLearning module" at bounding box center [1003, 151] width 217 height 34
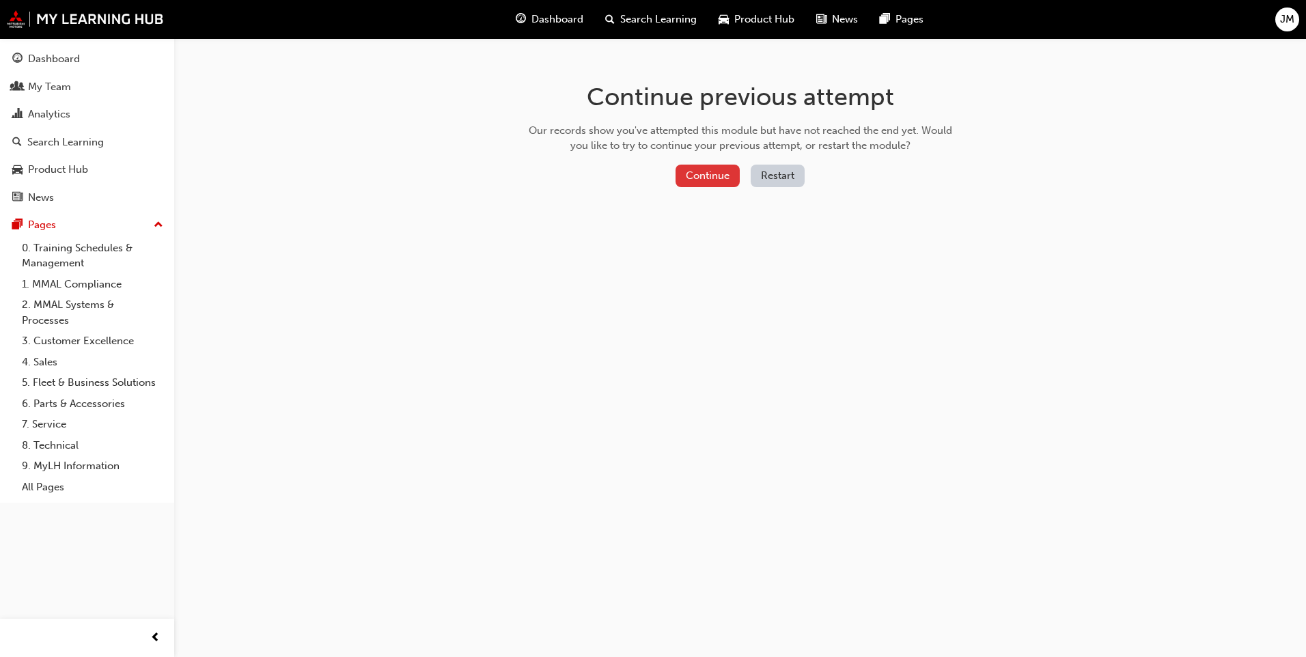
click at [708, 184] on button "Continue" at bounding box center [708, 176] width 64 height 23
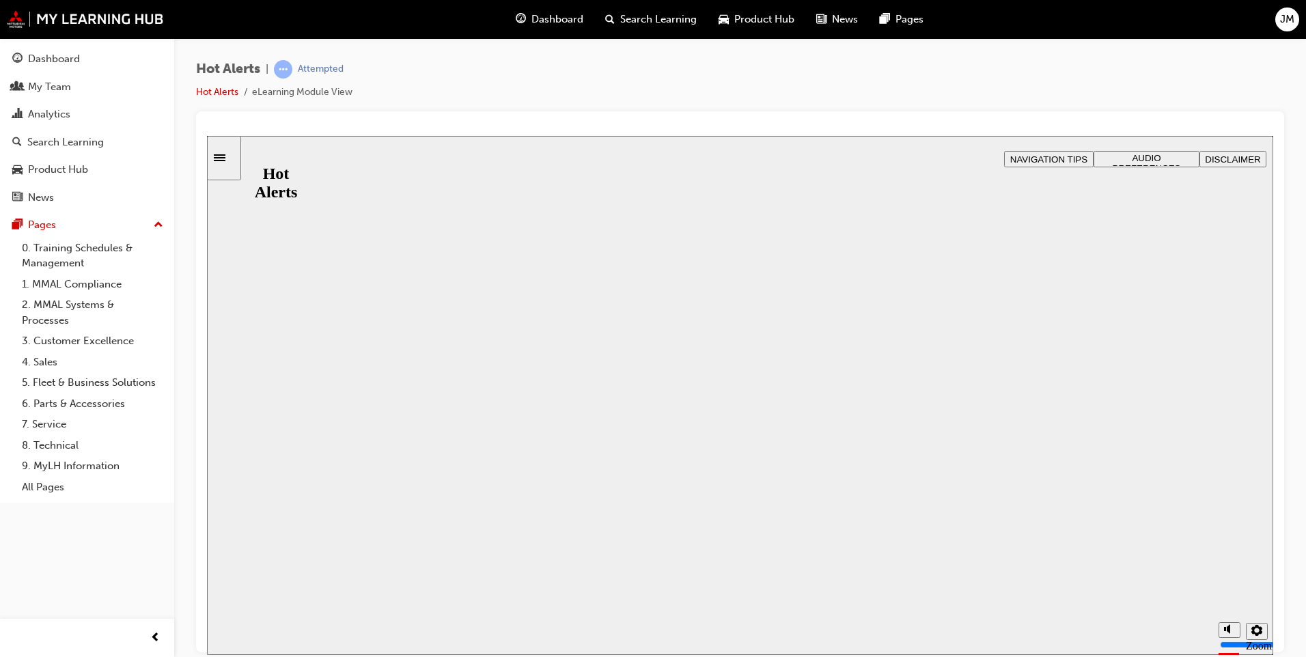
drag, startPoint x: 661, startPoint y: 429, endPoint x: 750, endPoint y: 423, distance: 89.0
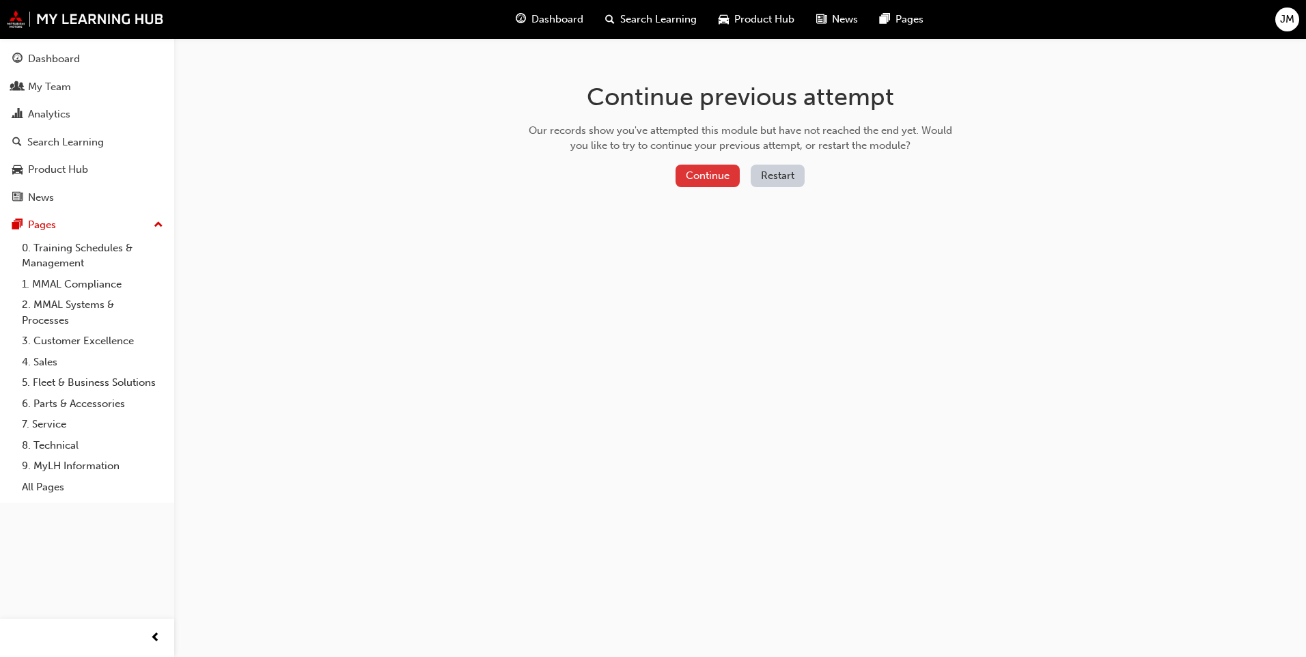
click at [714, 180] on button "Continue" at bounding box center [708, 176] width 64 height 23
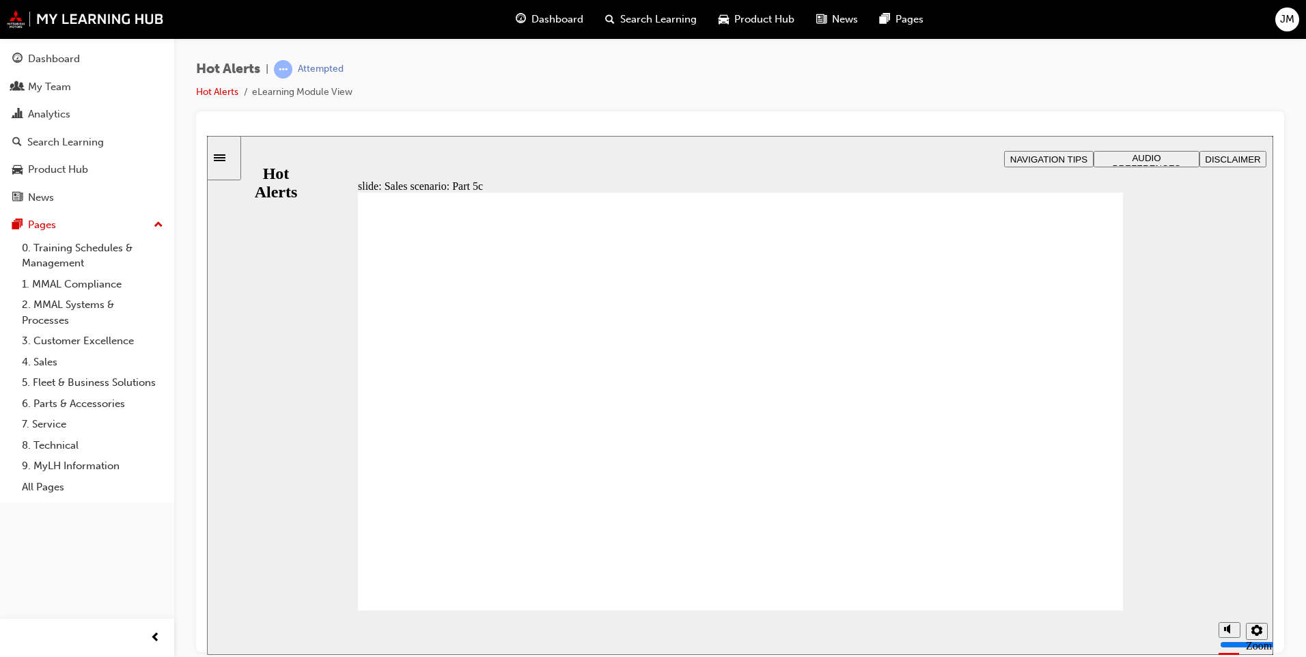
checkbox input "true"
drag, startPoint x: 531, startPoint y: 477, endPoint x: 533, endPoint y: 449, distance: 28.1
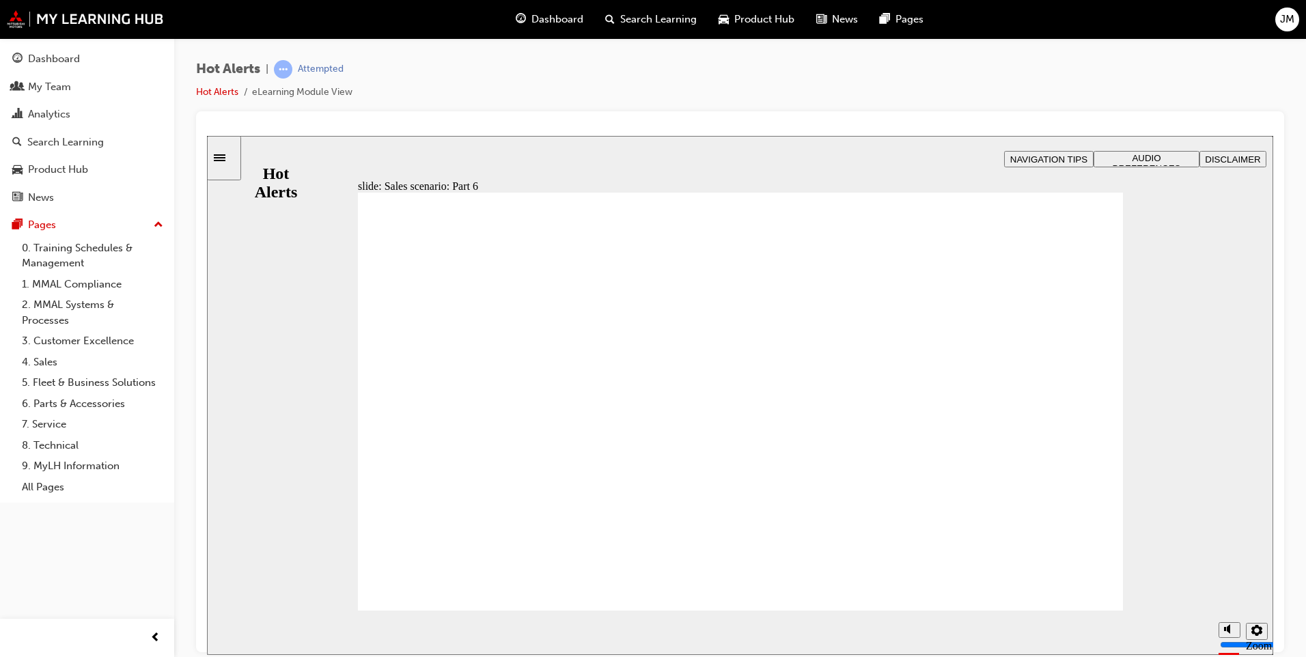
checkbox input "true"
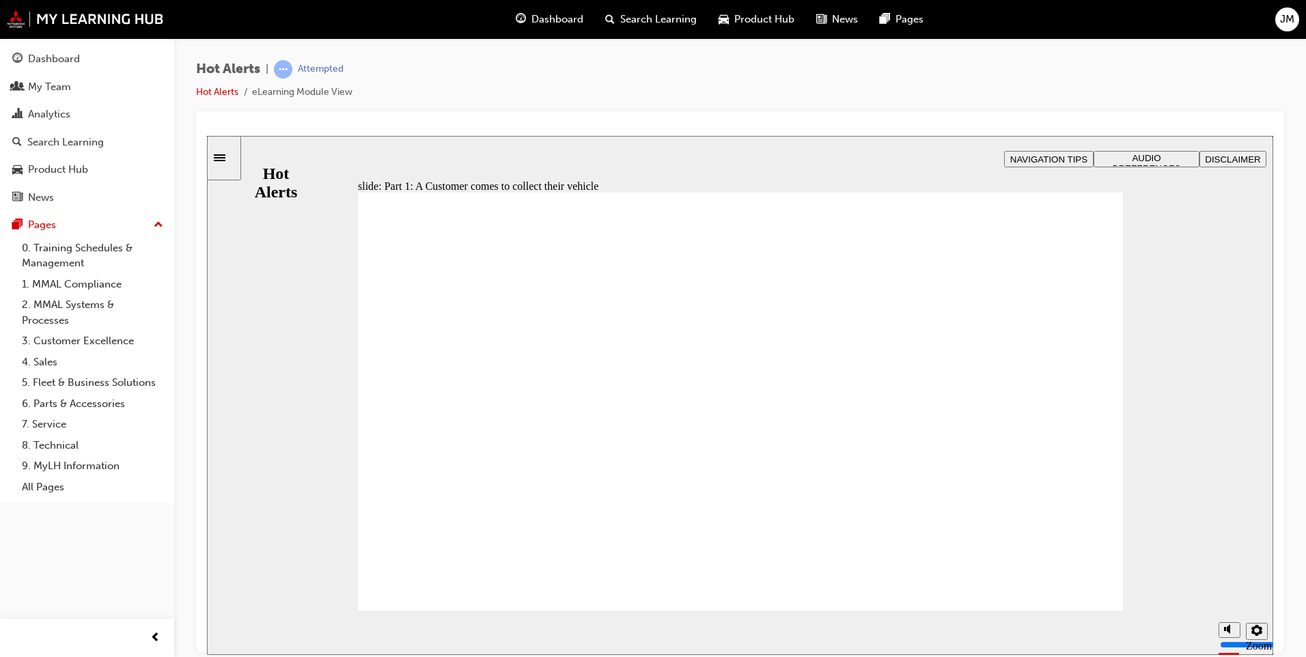
checkbox input "true"
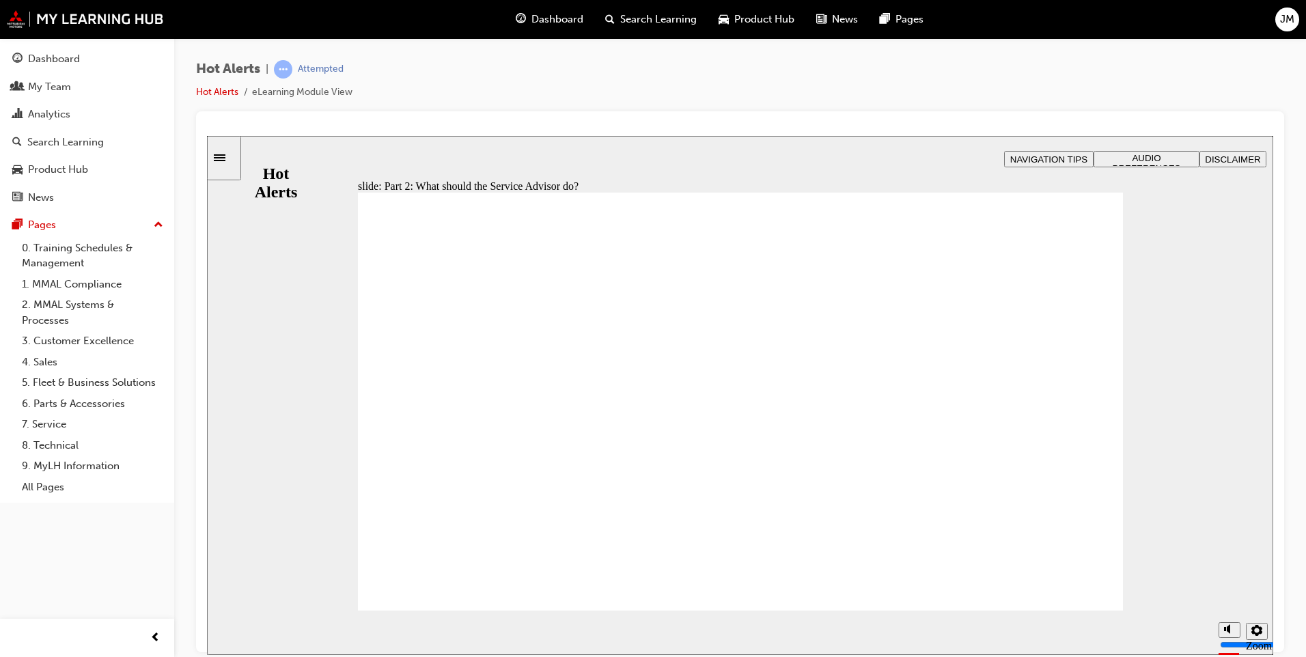
checkbox input "true"
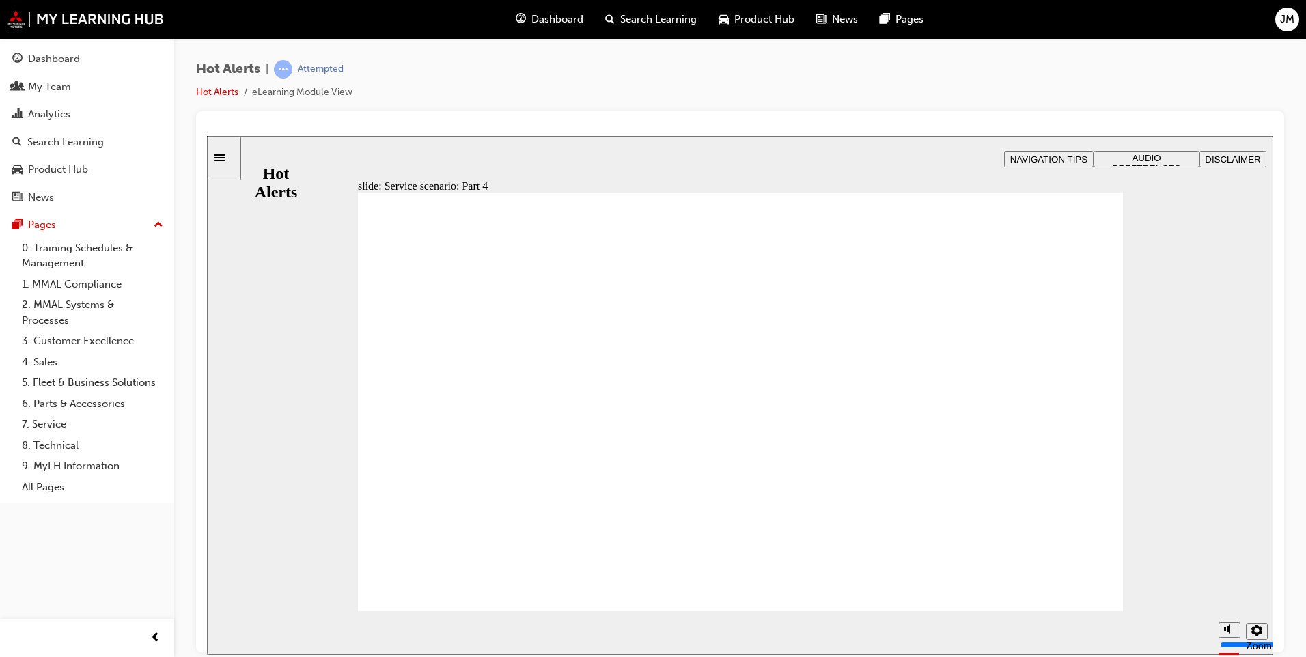
checkbox input "true"
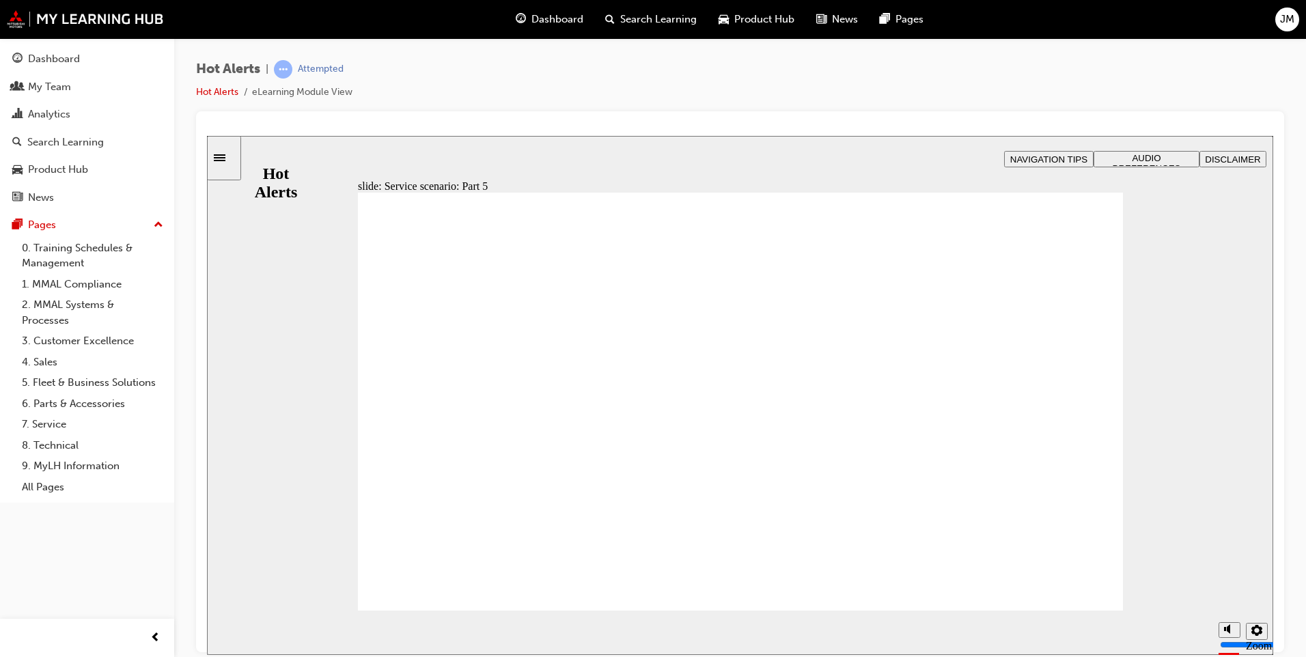
checkbox input "true"
drag, startPoint x: 676, startPoint y: 536, endPoint x: 700, endPoint y: 533, distance: 24.8
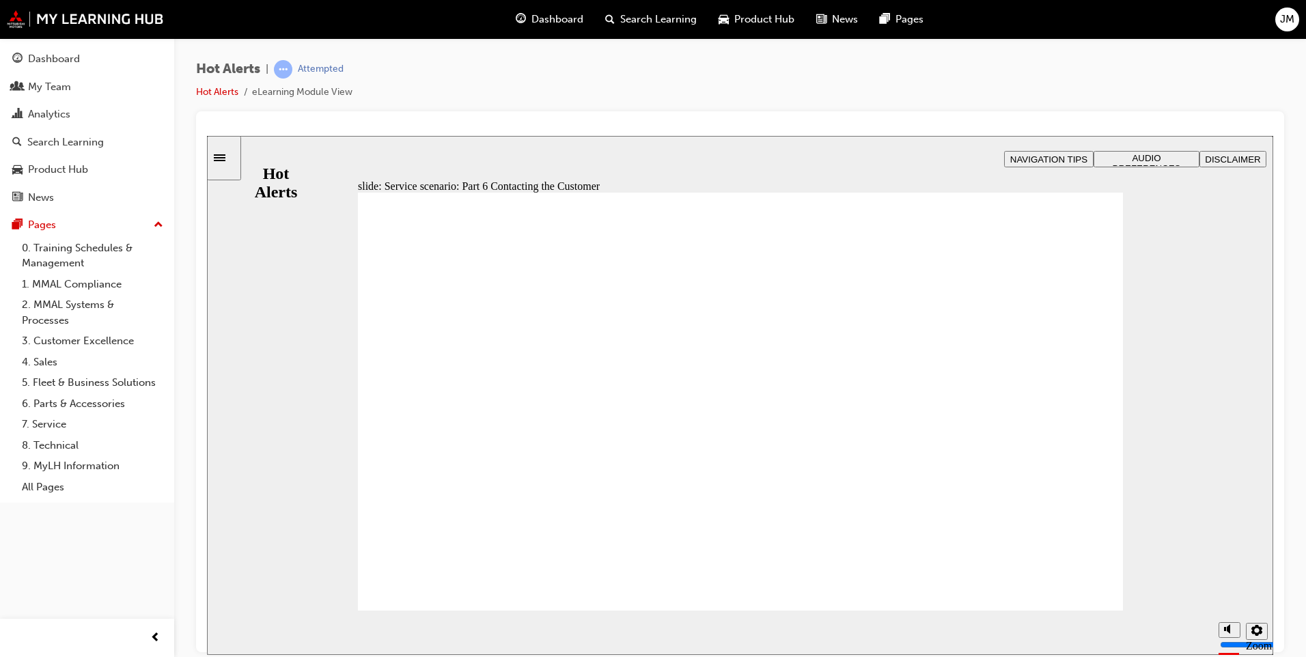
checkbox input "true"
drag, startPoint x: 777, startPoint y: 502, endPoint x: 777, endPoint y: 524, distance: 21.9
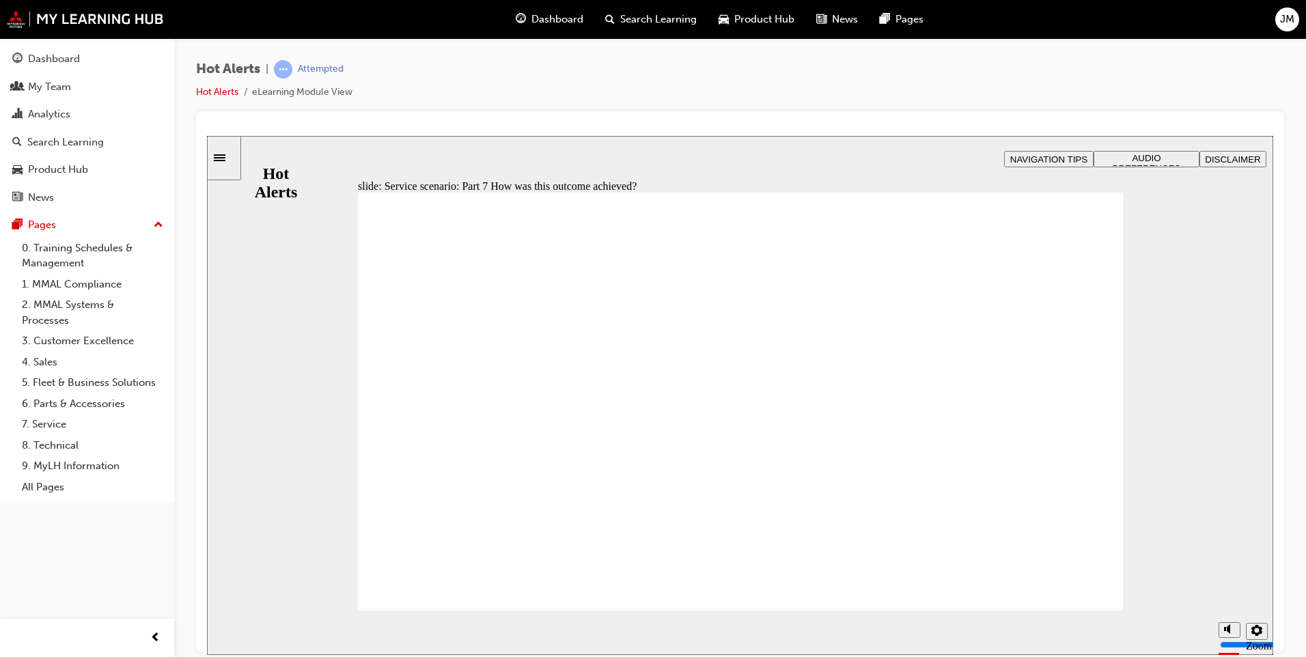
checkbox input "true"
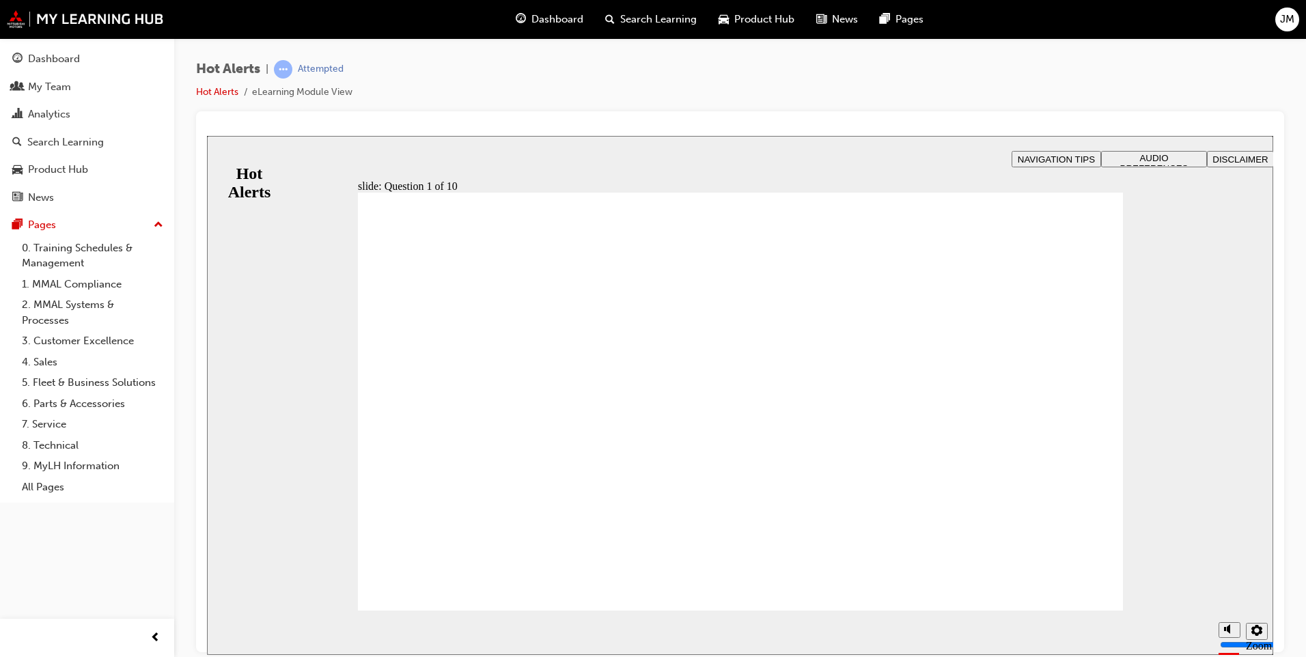
checkbox input "true"
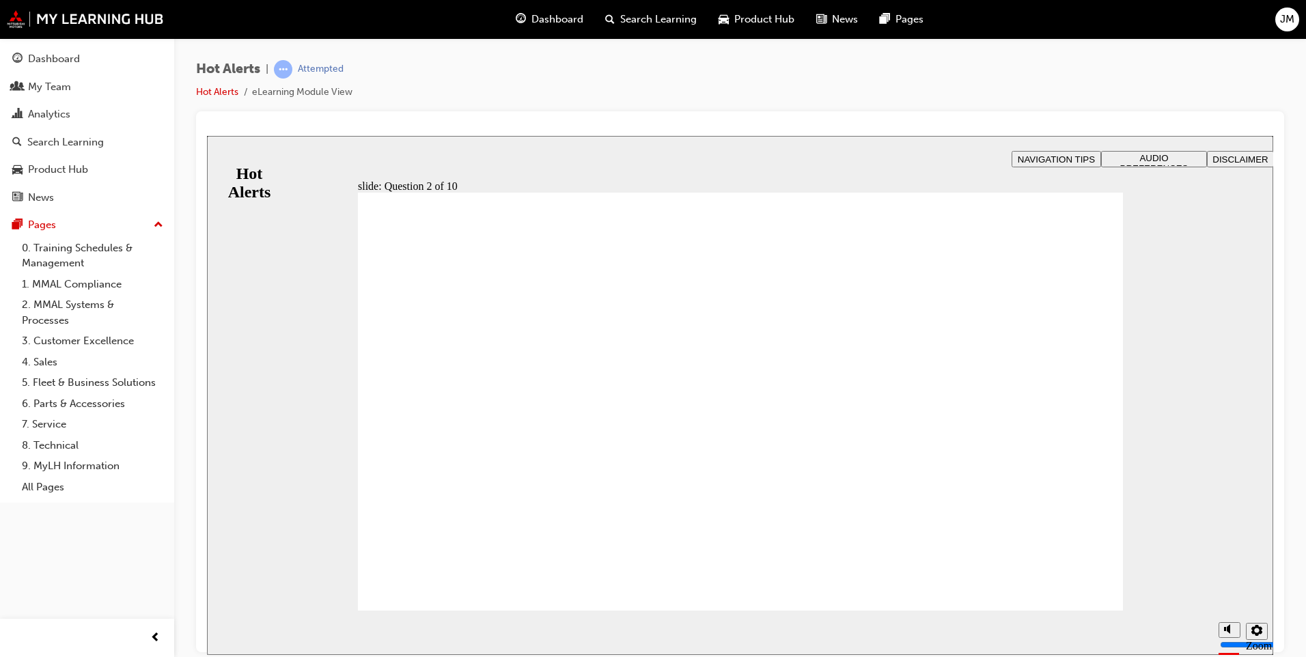
drag, startPoint x: 844, startPoint y: 443, endPoint x: 561, endPoint y: 533, distance: 296.2
drag, startPoint x: 740, startPoint y: 399, endPoint x: 461, endPoint y: 490, distance: 294.0
drag, startPoint x: 810, startPoint y: 484, endPoint x: 516, endPoint y: 344, distance: 326.0
drag, startPoint x: 786, startPoint y: 348, endPoint x: 488, endPoint y: 438, distance: 311.0
drag, startPoint x: 872, startPoint y: 531, endPoint x: 585, endPoint y: 402, distance: 315.2
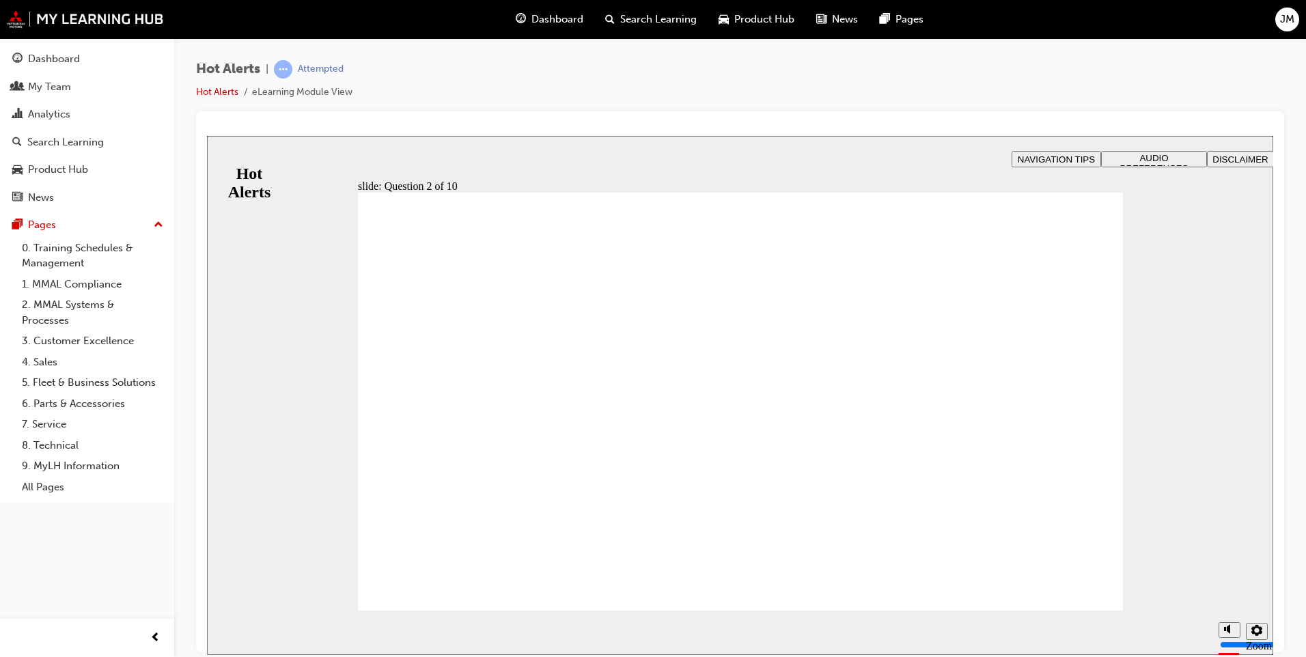
checkbox input "true"
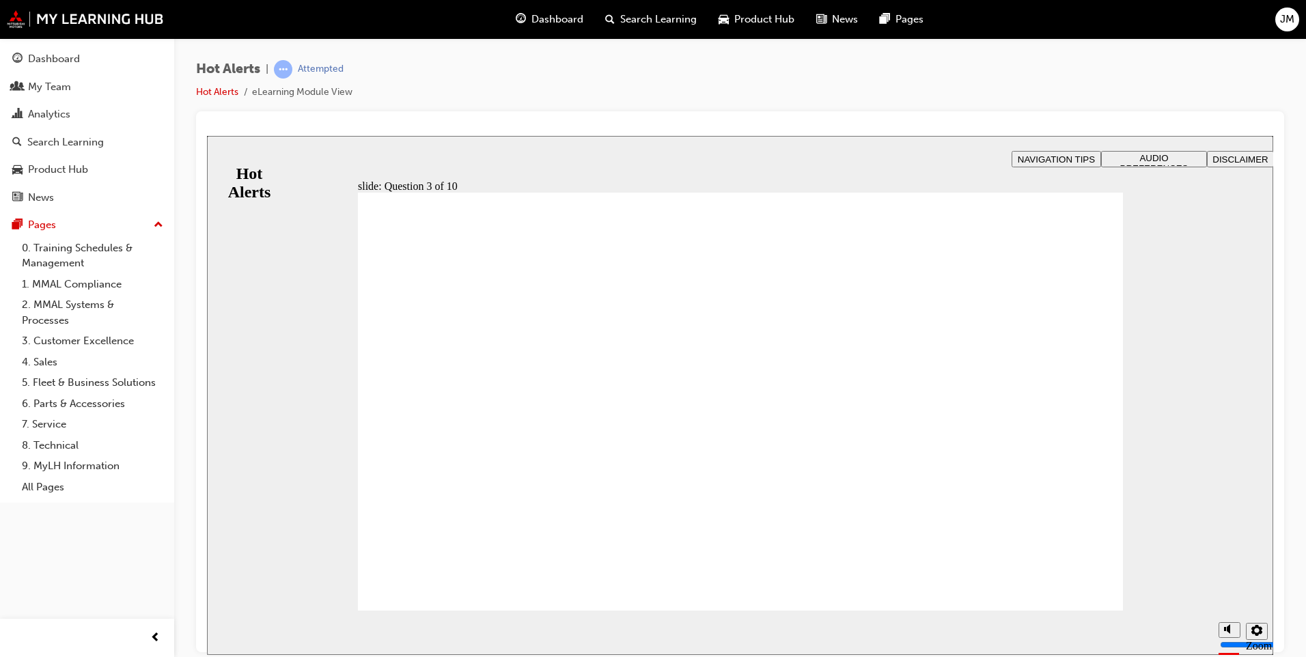
checkbox input "true"
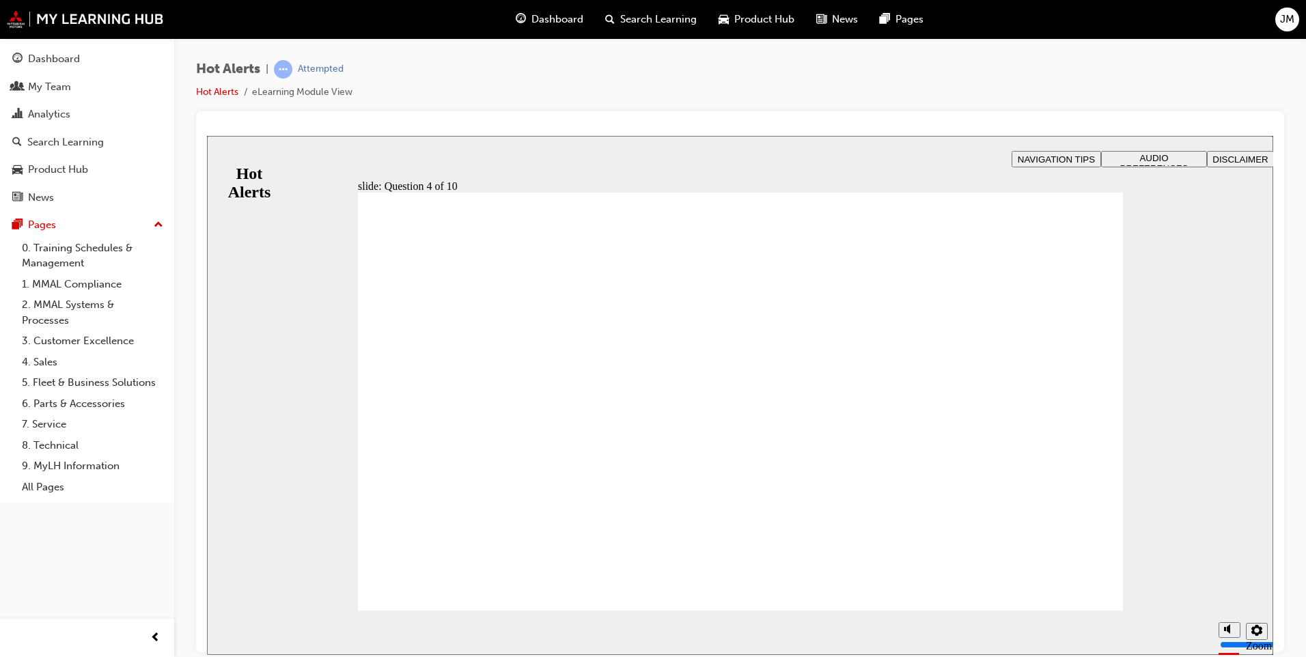
checkbox input "true"
drag, startPoint x: 804, startPoint y: 402, endPoint x: 796, endPoint y: 432, distance: 31.2
checkbox input "true"
